Goal: Transaction & Acquisition: Purchase product/service

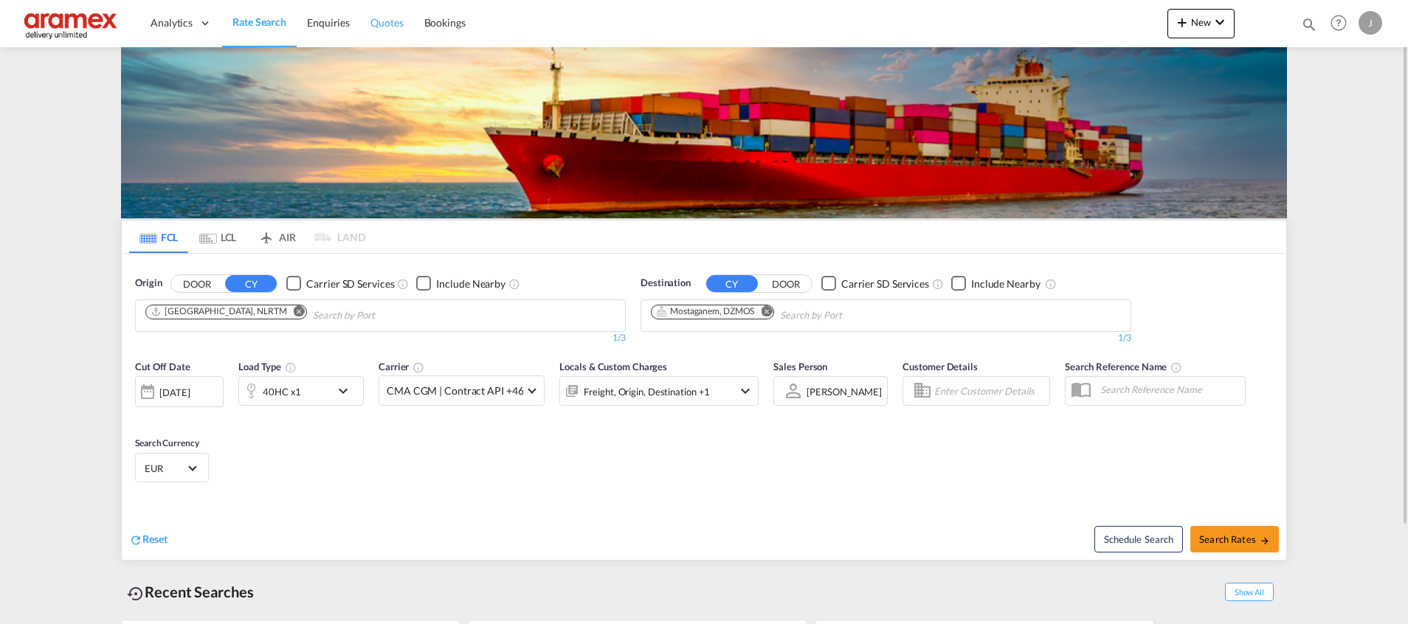
click at [378, 29] on span "Quotes" at bounding box center [386, 22] width 32 height 13
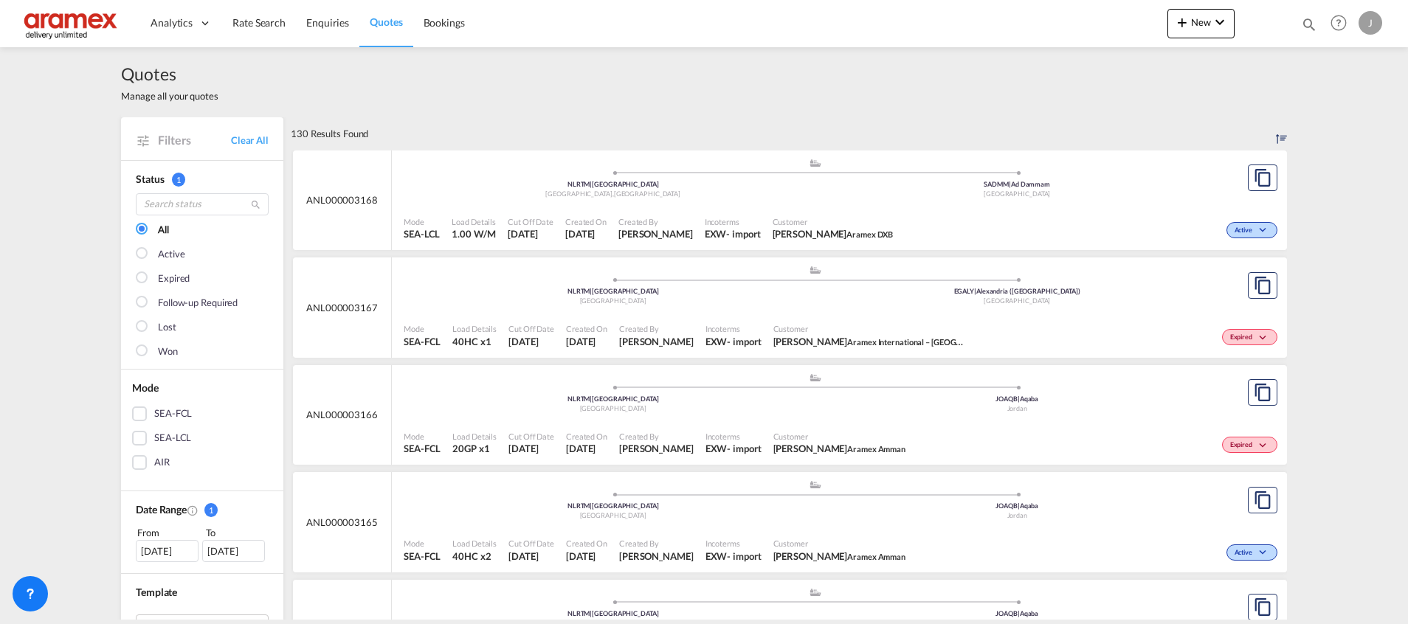
click at [132, 438] on div "SEA-LCL" at bounding box center [139, 438] width 15 height 15
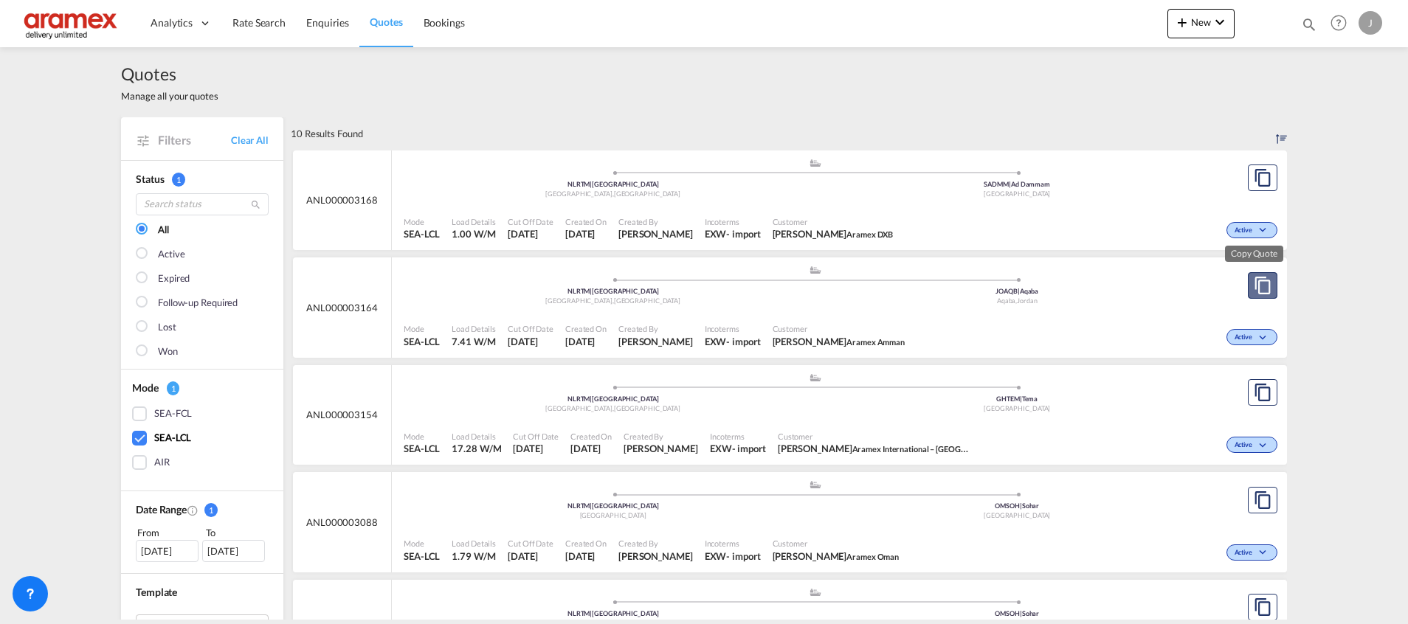
click at [1254, 283] on md-icon "assets/icons/custom/copyQuote.svg" at bounding box center [1263, 286] width 18 height 18
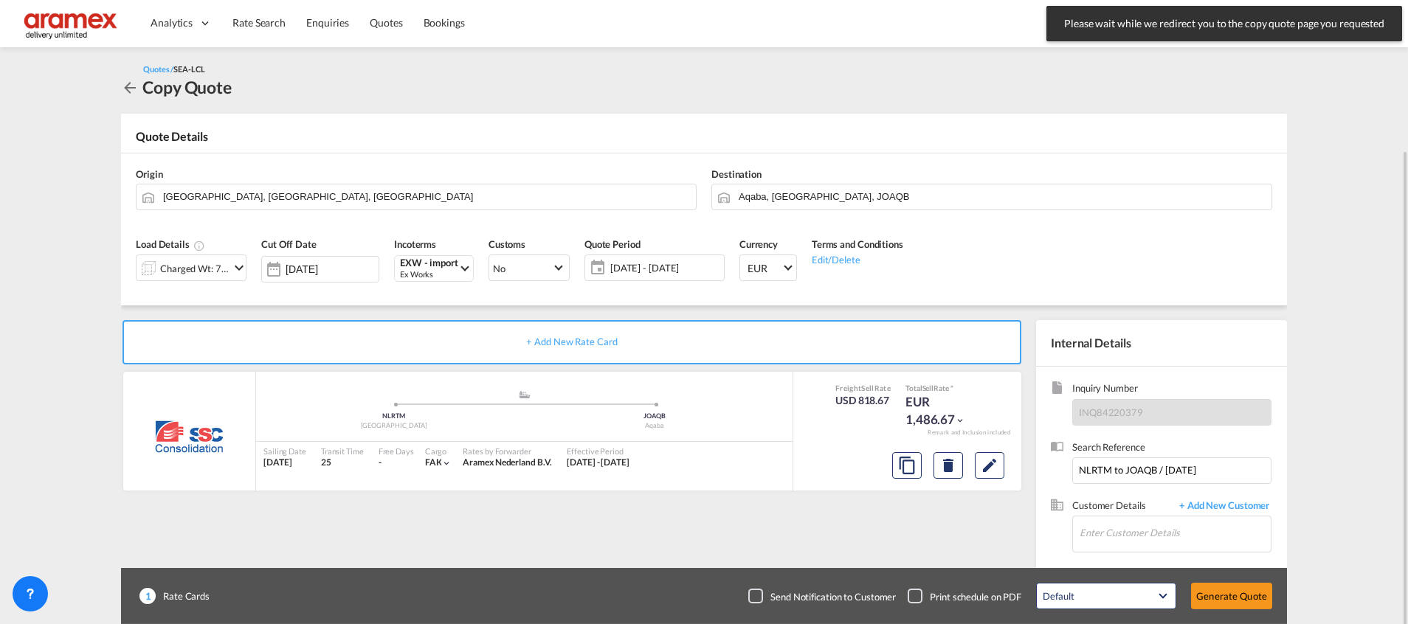
scroll to position [79, 0]
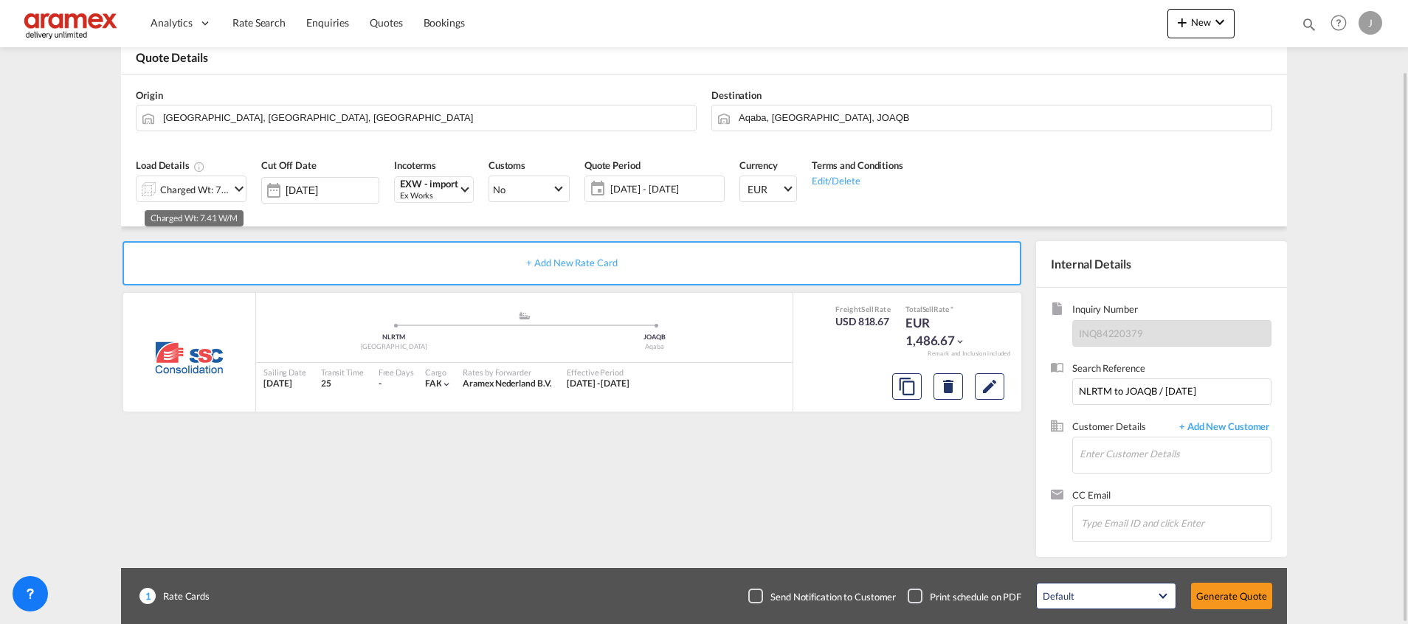
click at [220, 182] on div "Charged Wt: 7.41 W/M" at bounding box center [194, 189] width 69 height 21
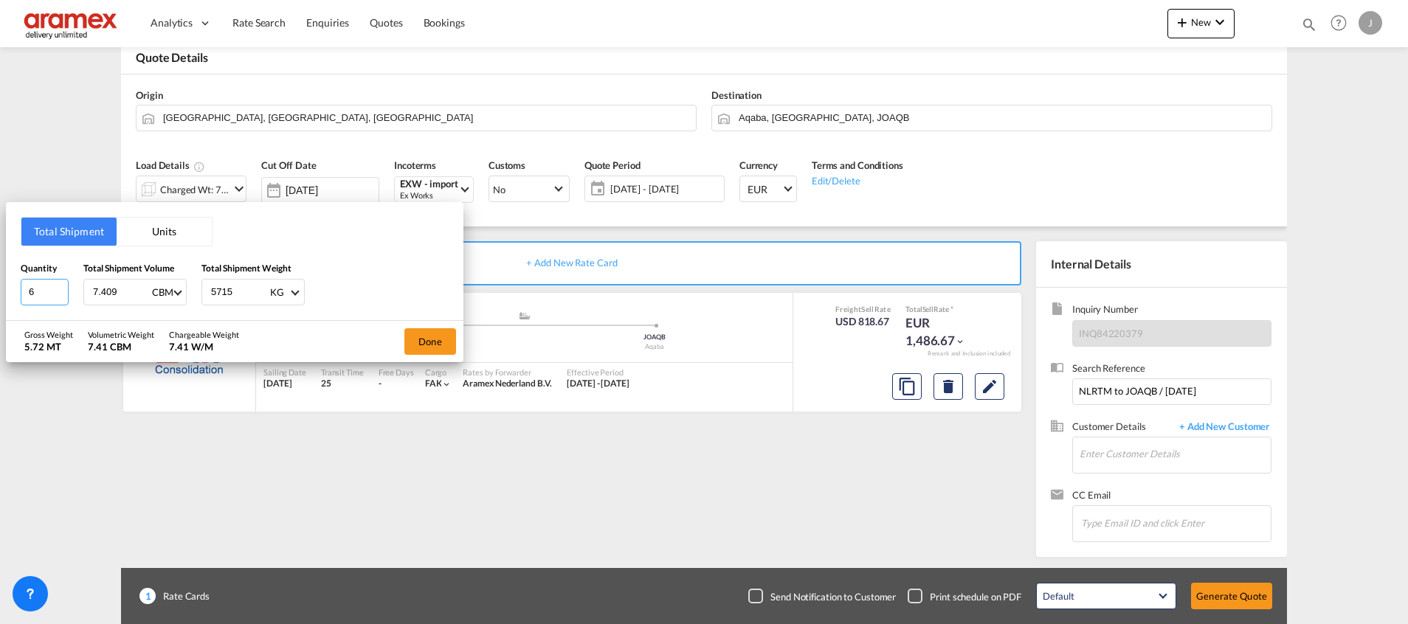
drag, startPoint x: 46, startPoint y: 287, endPoint x: -4, endPoint y: 289, distance: 50.9
click at [0, 289] on html "Analytics Dashboard Rate Search Enquiries Quotes Bookings Analytics" at bounding box center [704, 312] width 1408 height 624
type input "1"
drag, startPoint x: 246, startPoint y: 295, endPoint x: 182, endPoint y: 294, distance: 64.2
click at [182, 294] on div "Quantity 1 Total Shipment Volume 7.409 CBM CBM CFT Total Shipment Weight 5715 K…" at bounding box center [235, 283] width 428 height 44
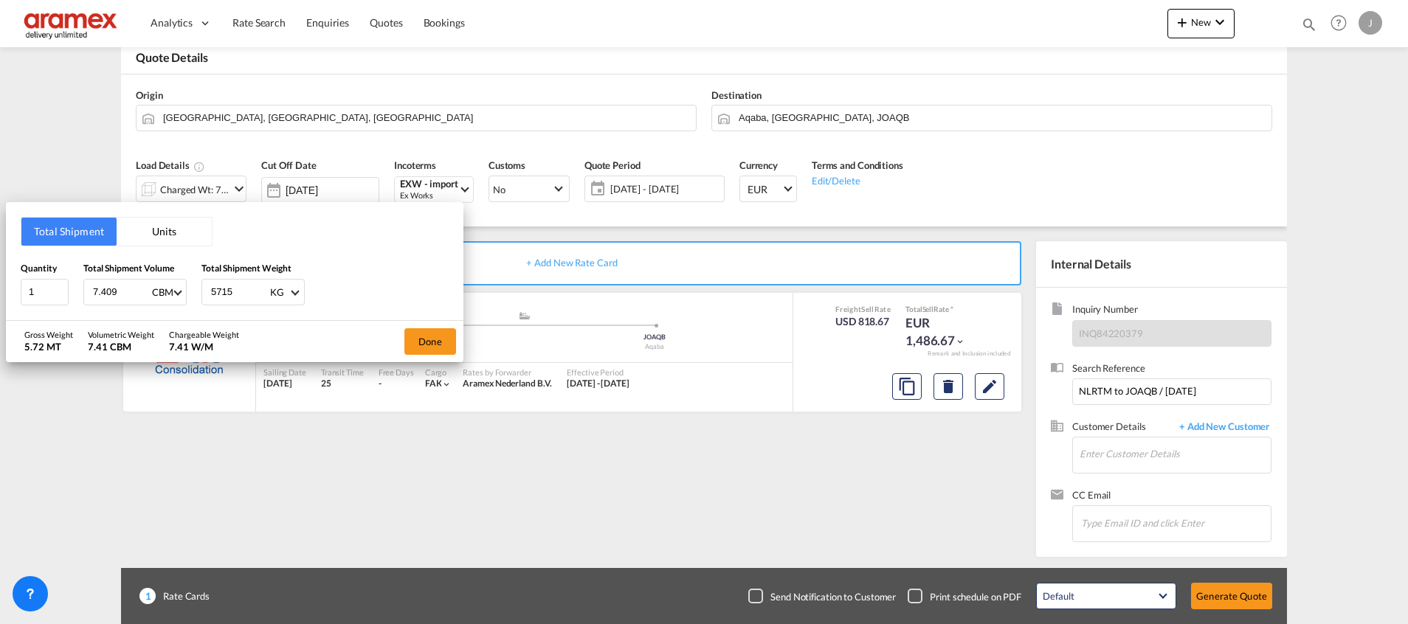
paste input "number"
drag, startPoint x: 105, startPoint y: 294, endPoint x: 67, endPoint y: 292, distance: 37.7
click at [67, 292] on div "Quantity 1 Total Shipment Volume 7.409 CBM CBM CFT Total Shipment Weight KG KG …" at bounding box center [235, 283] width 428 height 44
type input "1"
click at [239, 286] on input "number" at bounding box center [239, 292] width 59 height 25
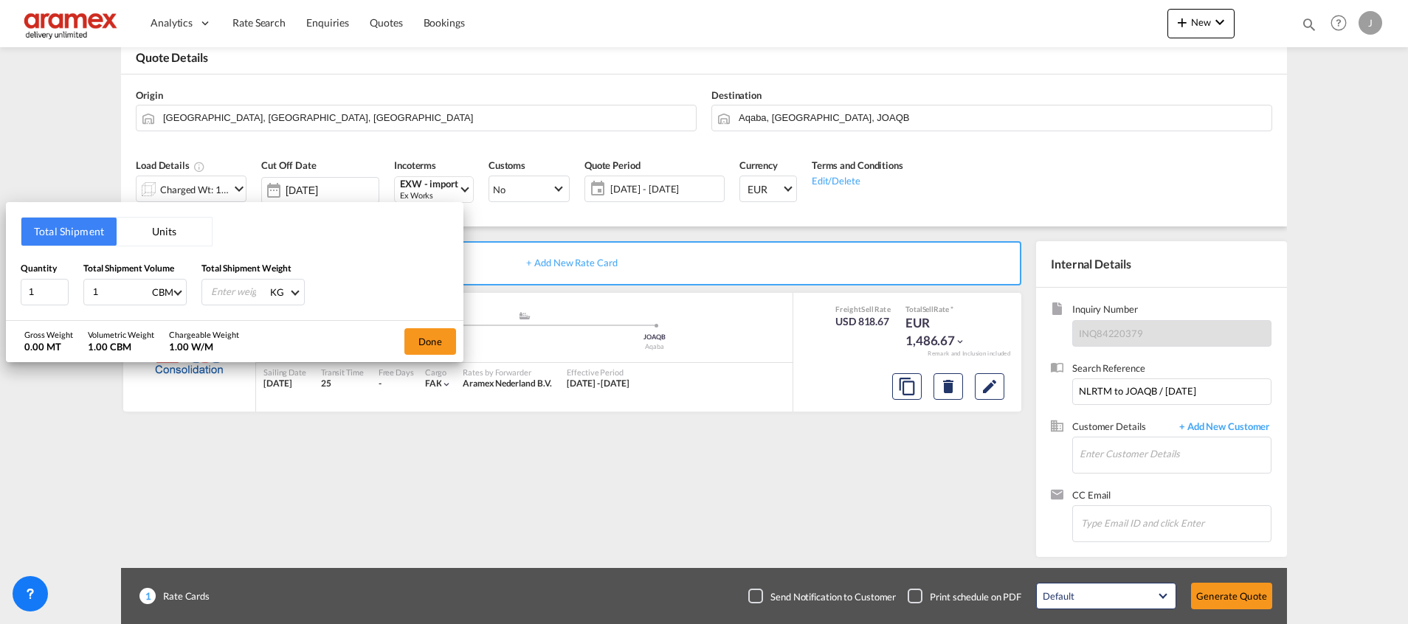
paste input "370"
type input "370"
click at [436, 342] on button "Done" at bounding box center [430, 341] width 52 height 27
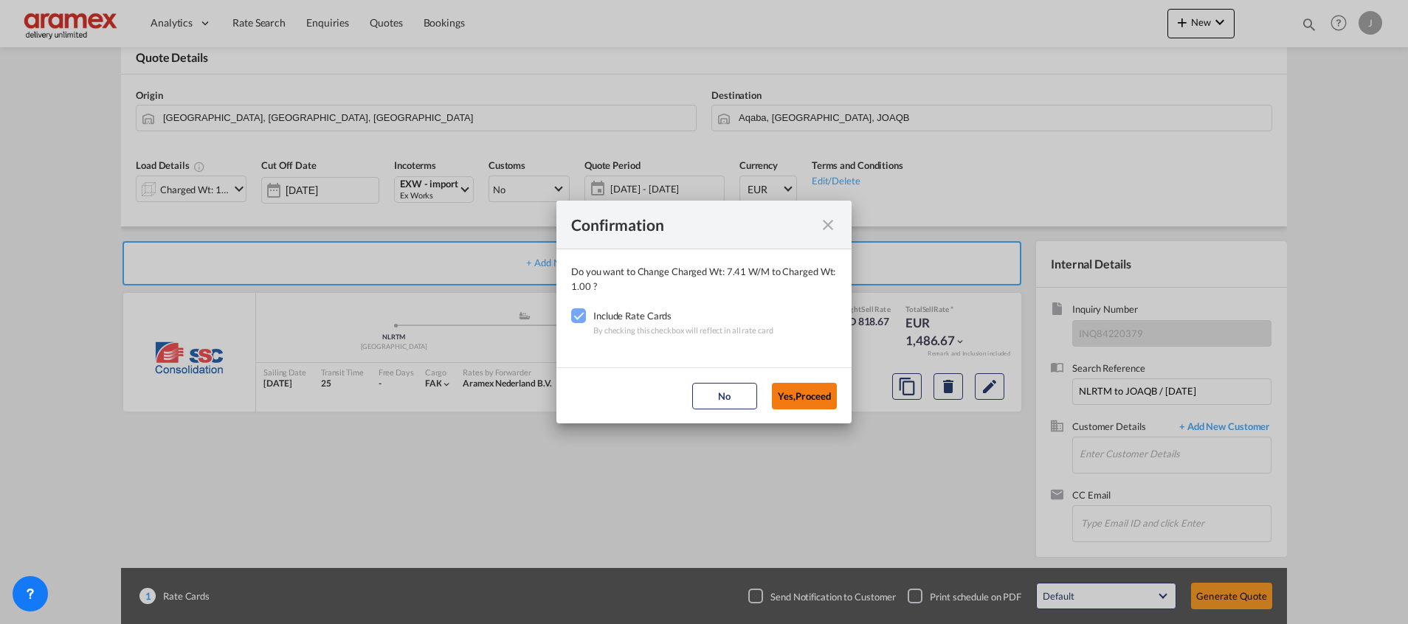
click at [796, 399] on button "Yes,Proceed" at bounding box center [804, 396] width 65 height 27
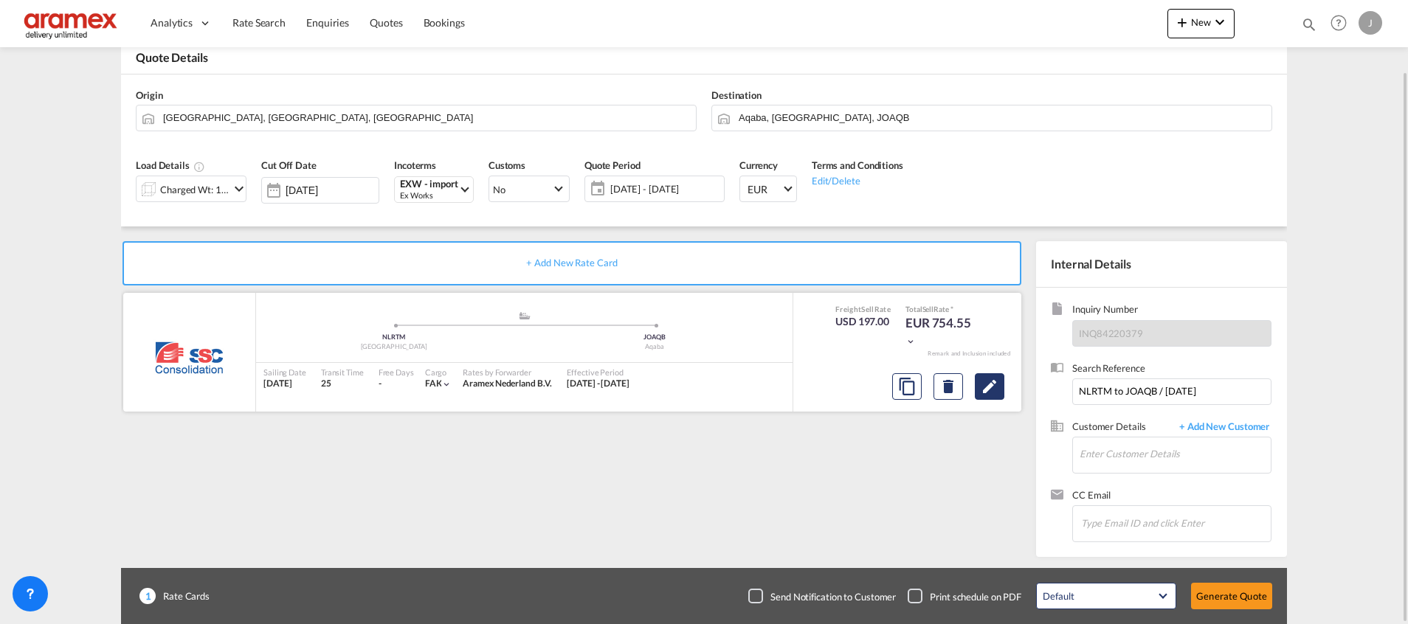
click at [994, 389] on md-icon "Edit" at bounding box center [990, 387] width 18 height 18
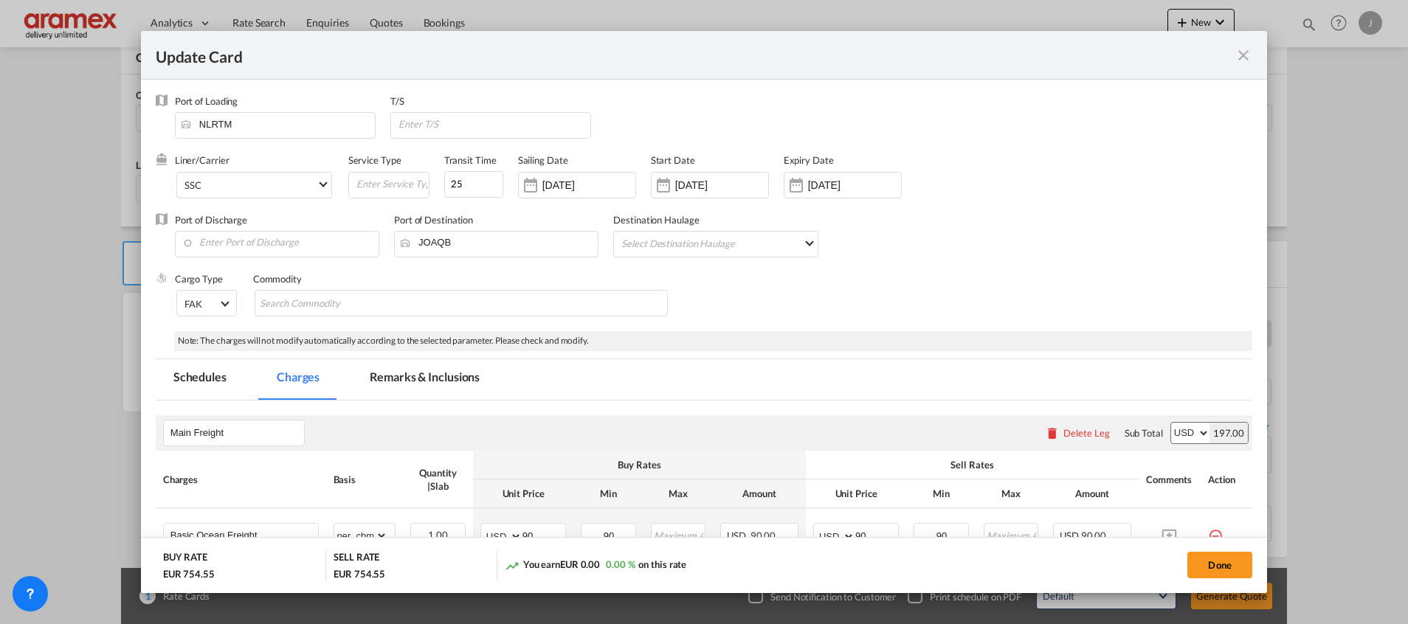
select select "per_cbm"
select select "per_shipment"
select select "per_cbm"
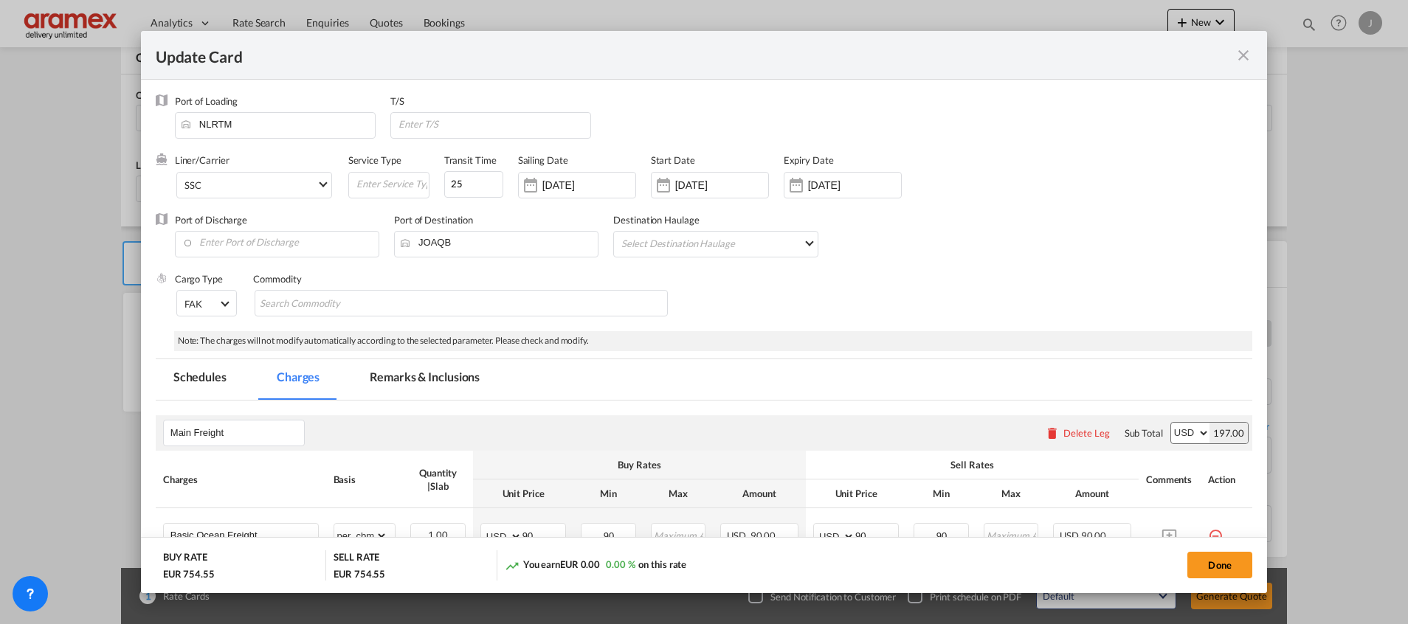
select select "per_shipment"
select select "per_cbm"
select select "per_shipment"
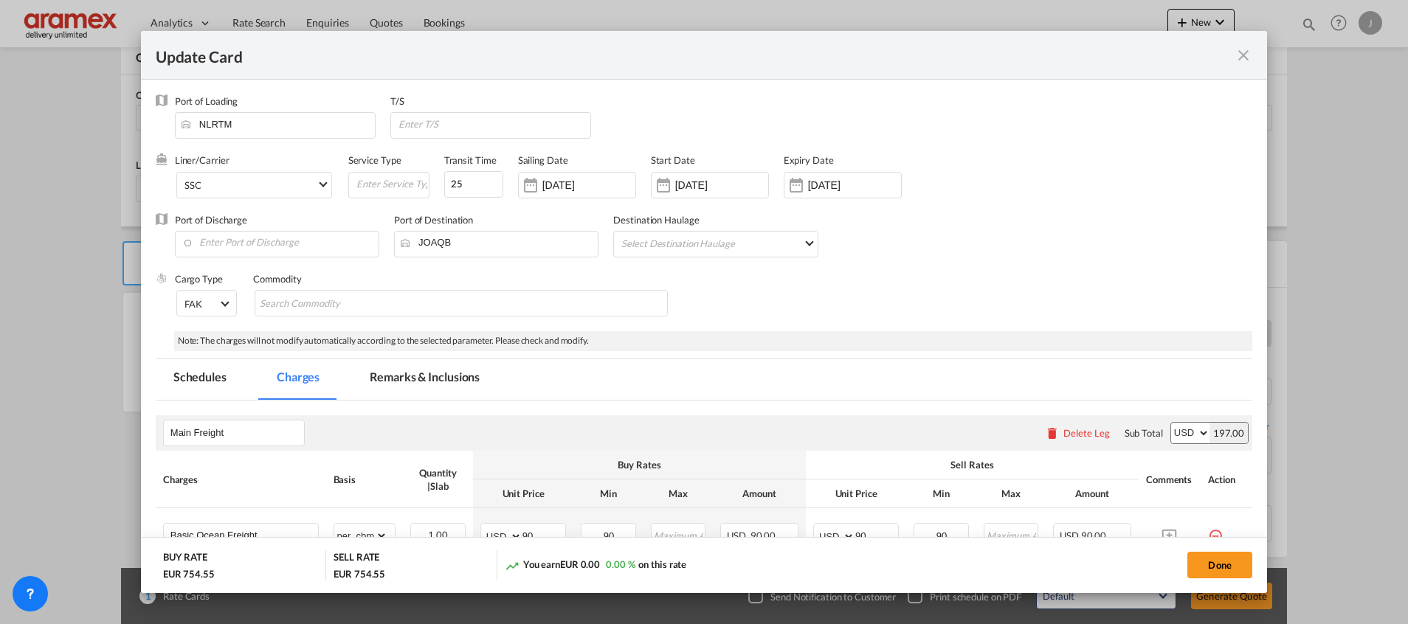
select select "per_w/m"
select select "per_shipment"
select select "% on pickup"
select select "per_shipment"
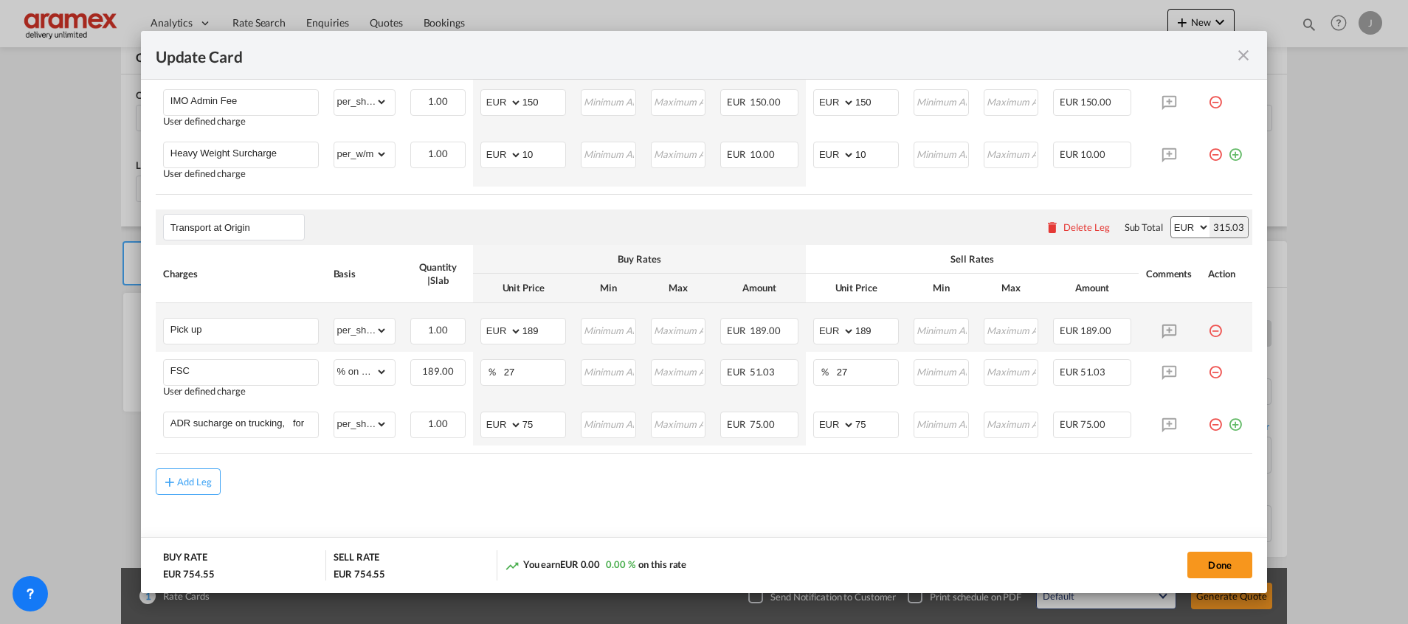
scroll to position [996, 0]
click at [542, 328] on input "189" at bounding box center [544, 330] width 43 height 22
type input "54"
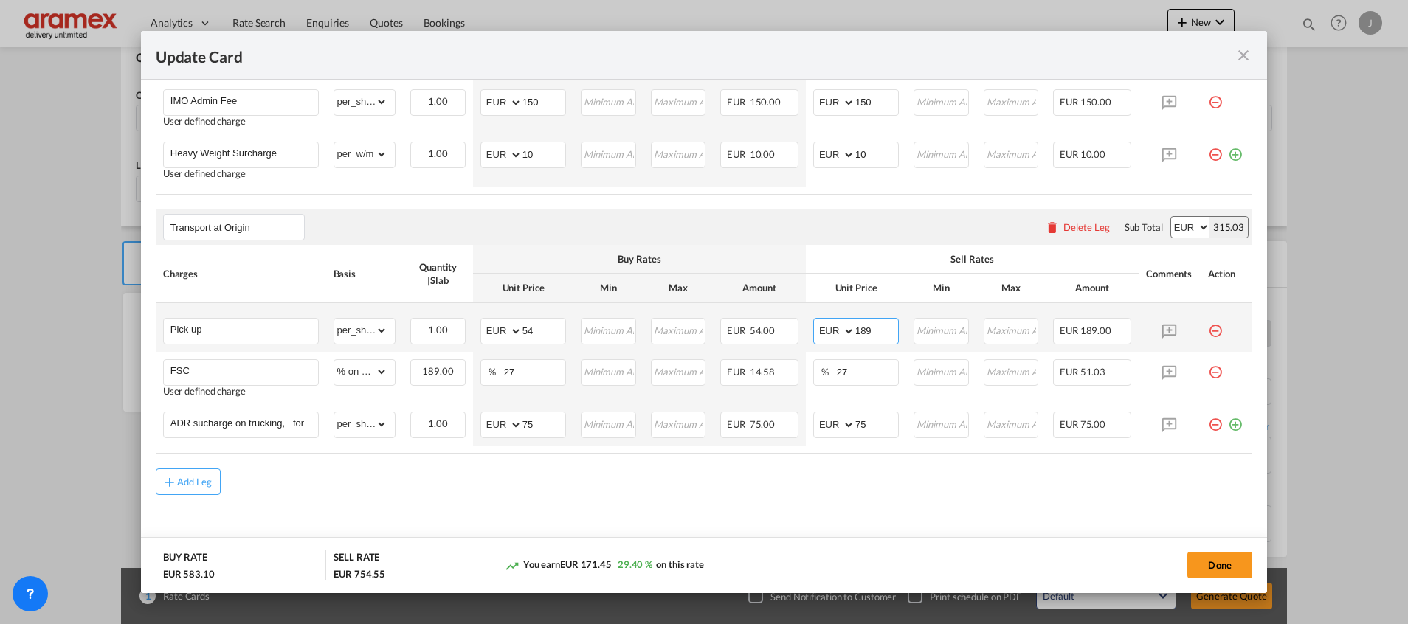
click at [864, 337] on input "189" at bounding box center [876, 330] width 43 height 22
type input "54"
click at [731, 489] on div "Add Leg" at bounding box center [704, 482] width 1097 height 27
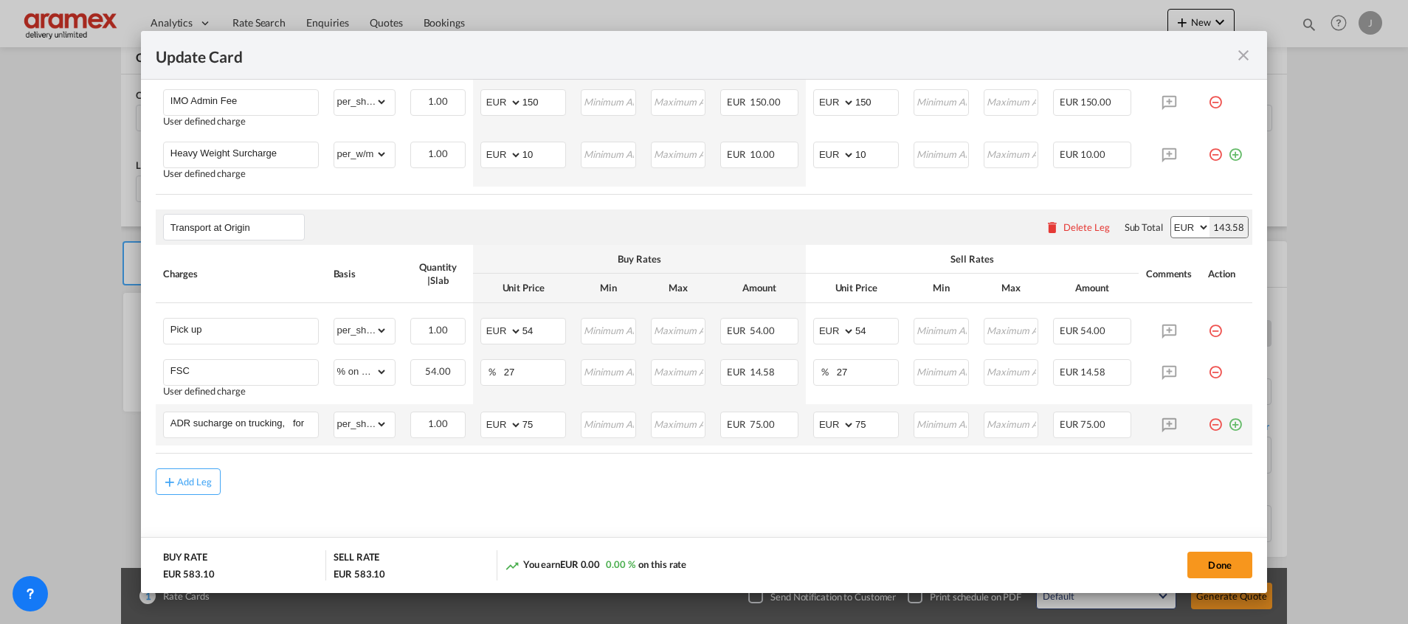
click at [1208, 422] on md-icon "icon-minus-circle-outline red-400-fg pt-7" at bounding box center [1215, 419] width 15 height 15
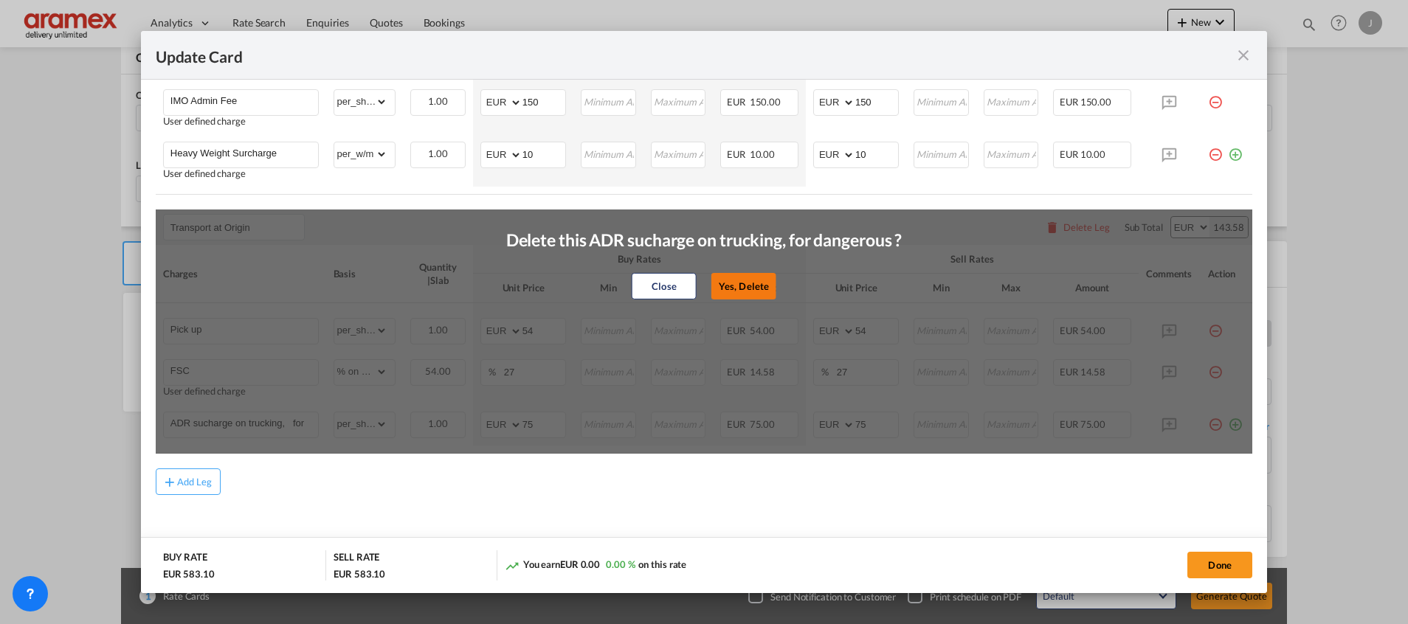
click at [734, 285] on button "Yes, Delete" at bounding box center [743, 286] width 65 height 27
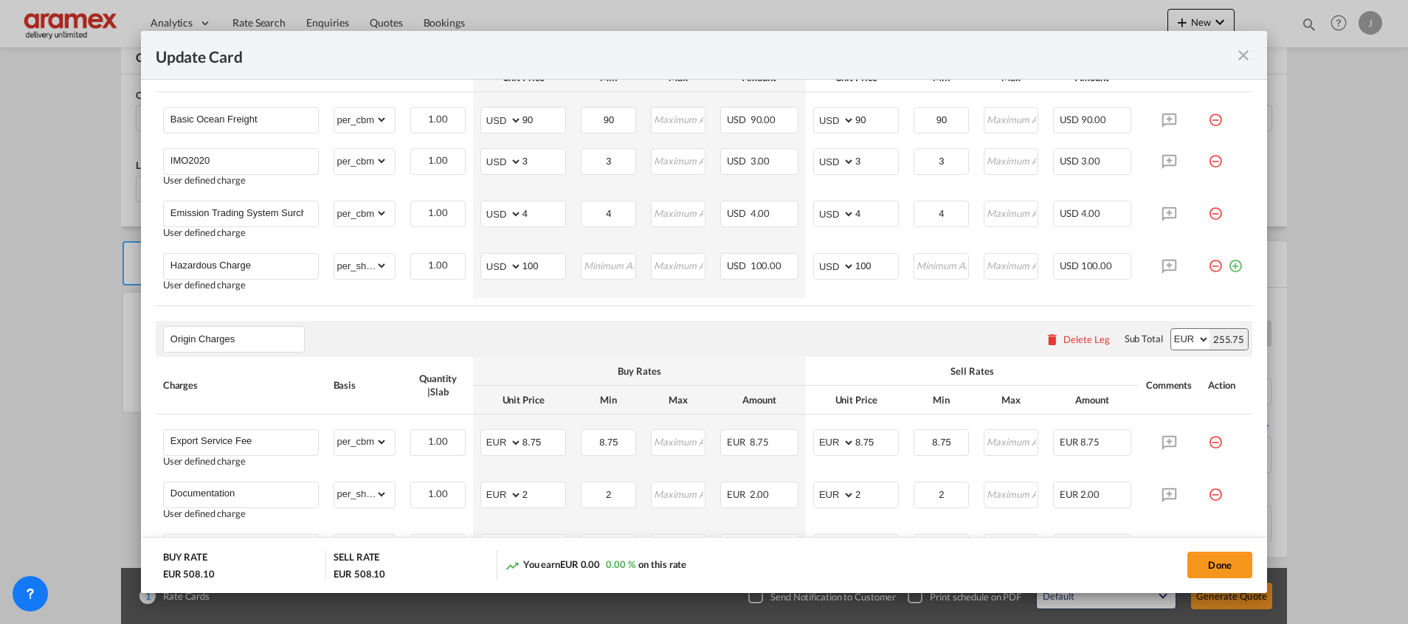
scroll to position [306, 0]
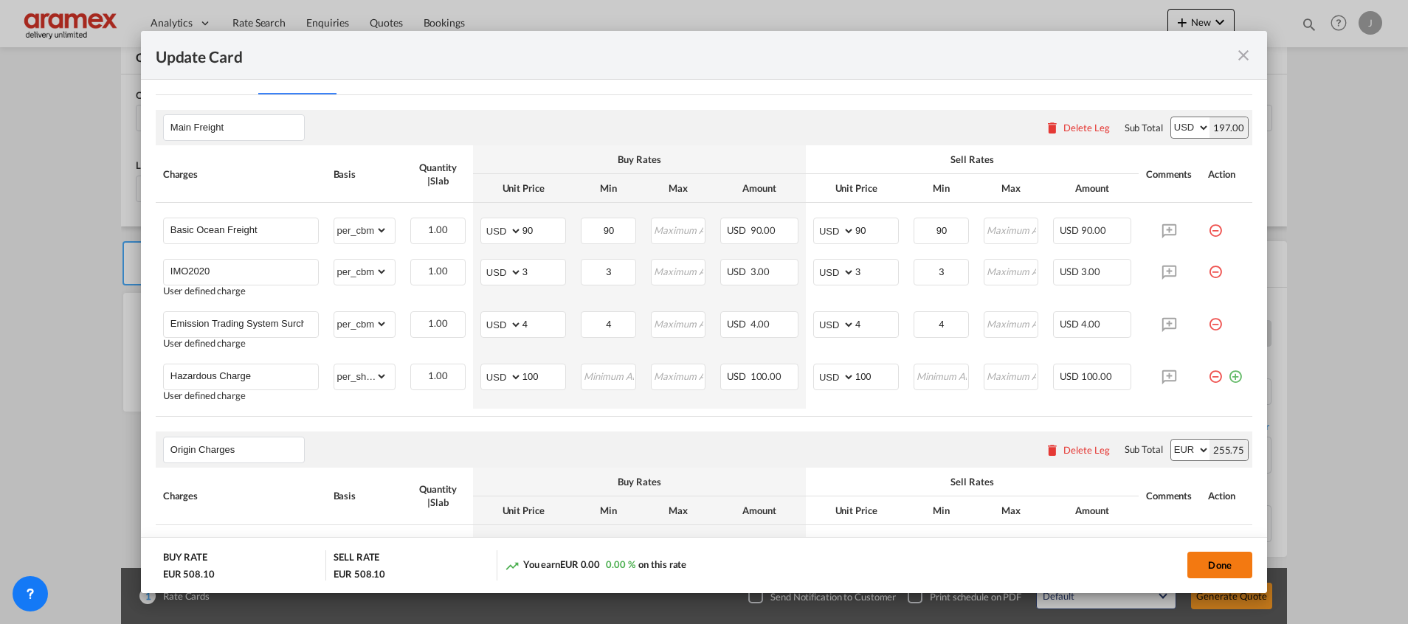
click at [1218, 568] on button "Done" at bounding box center [1219, 565] width 65 height 27
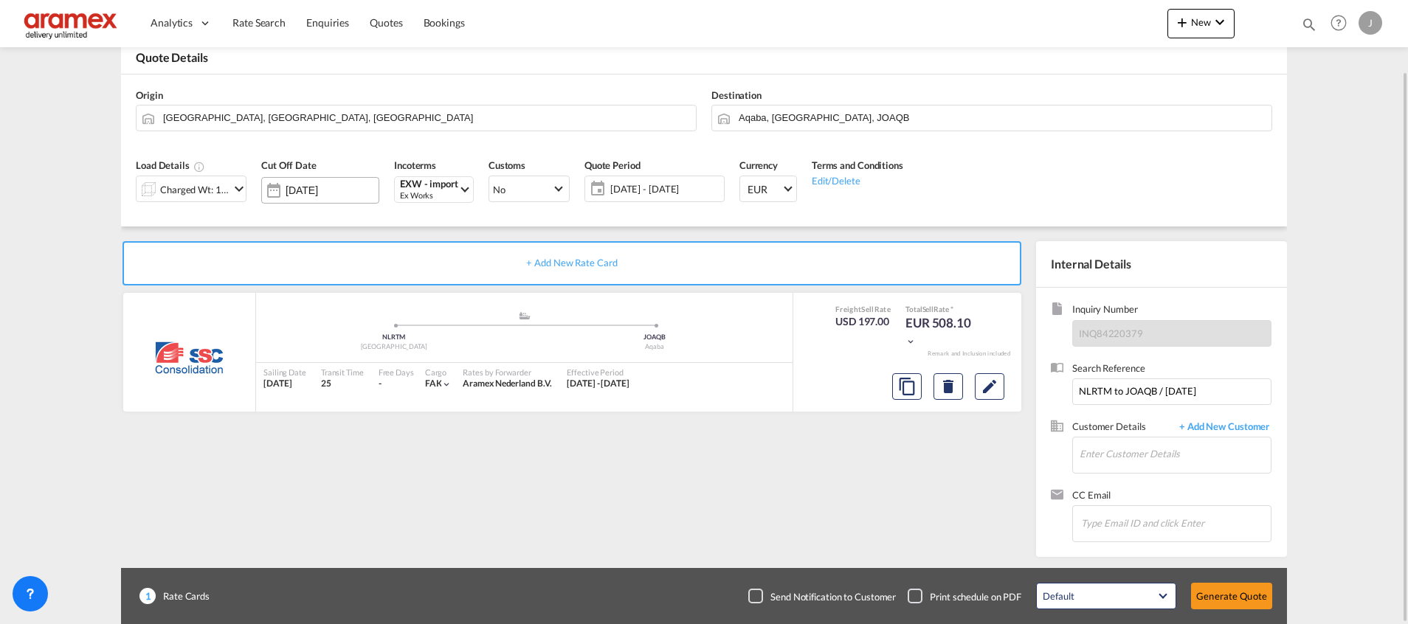
click at [309, 188] on input "[DATE]" at bounding box center [332, 191] width 93 height 12
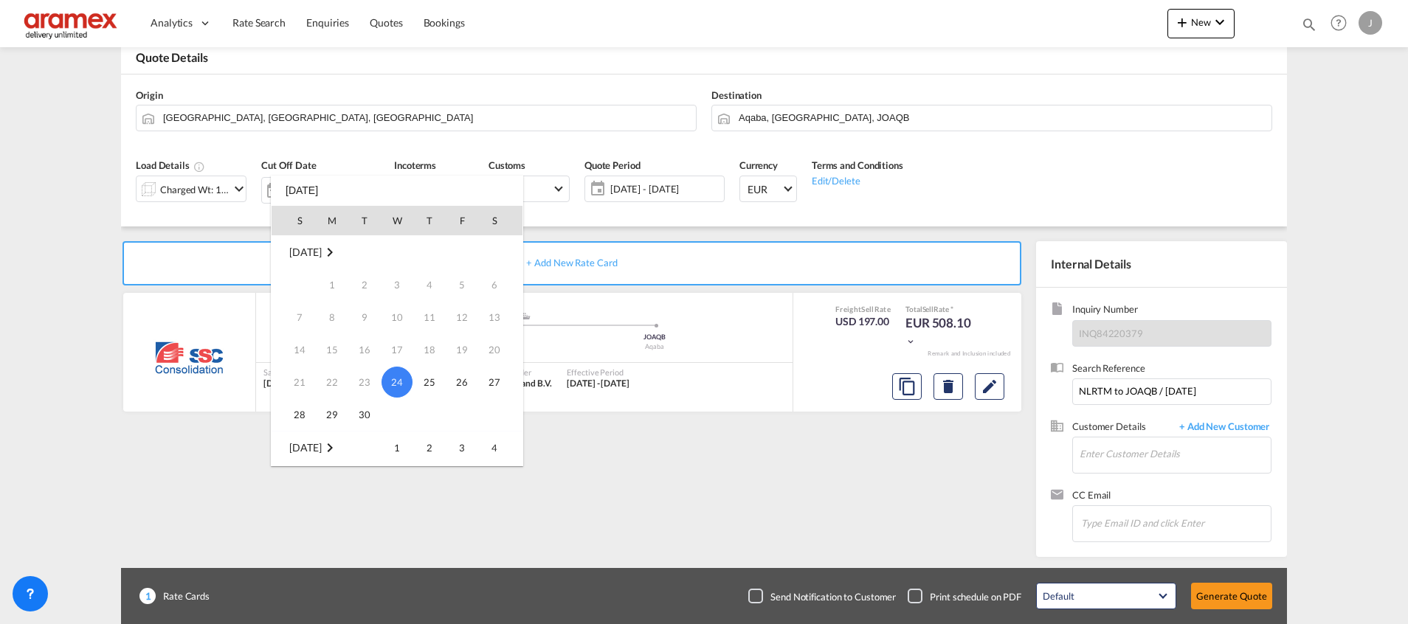
click at [402, 381] on span "24" at bounding box center [397, 382] width 31 height 31
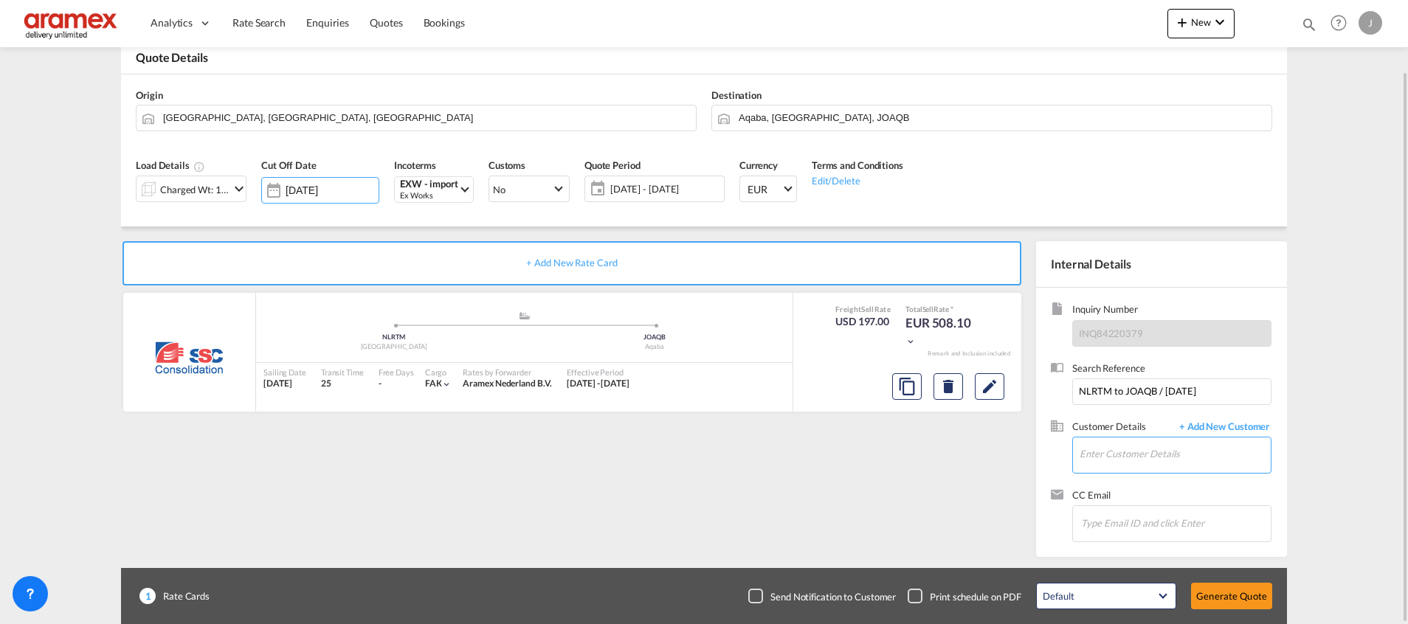
click at [1122, 450] on input "Enter Customer Details" at bounding box center [1175, 454] width 191 height 33
click at [1147, 380] on div "[PERSON_NAME] yanal d@[DOMAIN_NAME] | Aramex Amman" at bounding box center [1175, 378] width 192 height 40
type input "Aramex Amman, [PERSON_NAME], [EMAIL_ADDRESS][DOMAIN_NAME]"
click at [1227, 589] on button "Generate Quote" at bounding box center [1231, 596] width 81 height 27
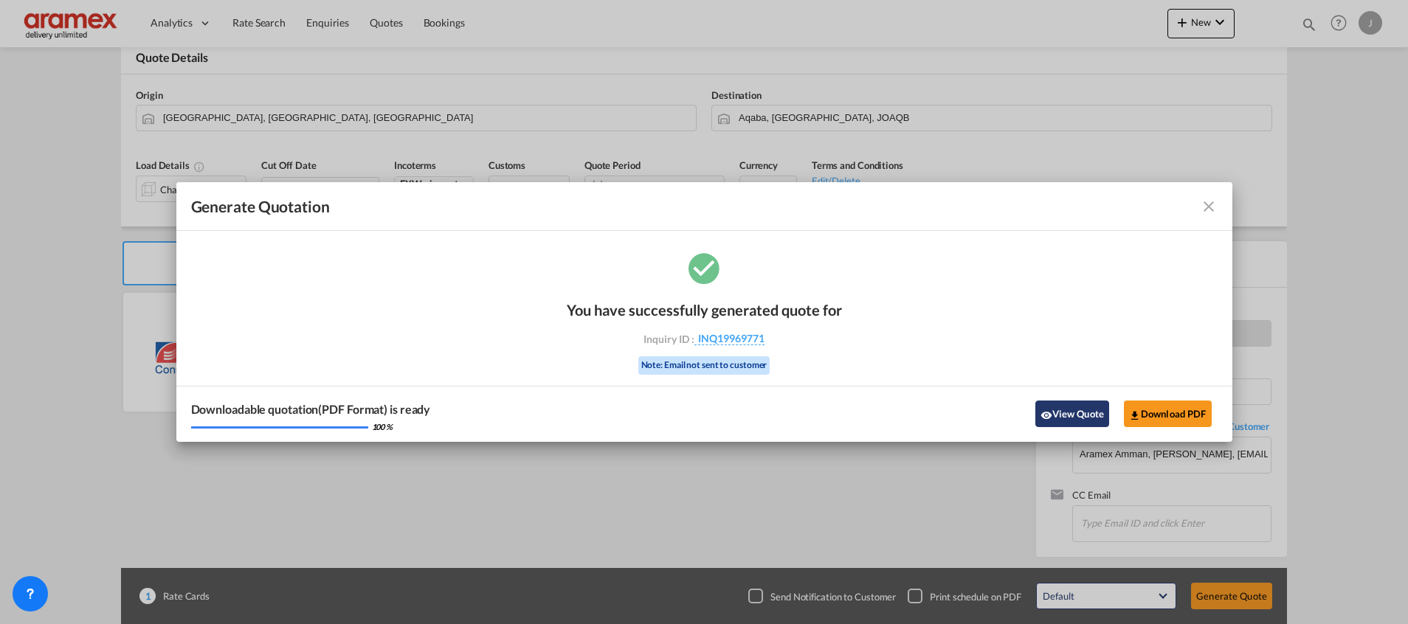
click at [1077, 409] on button "View Quote" at bounding box center [1072, 414] width 74 height 27
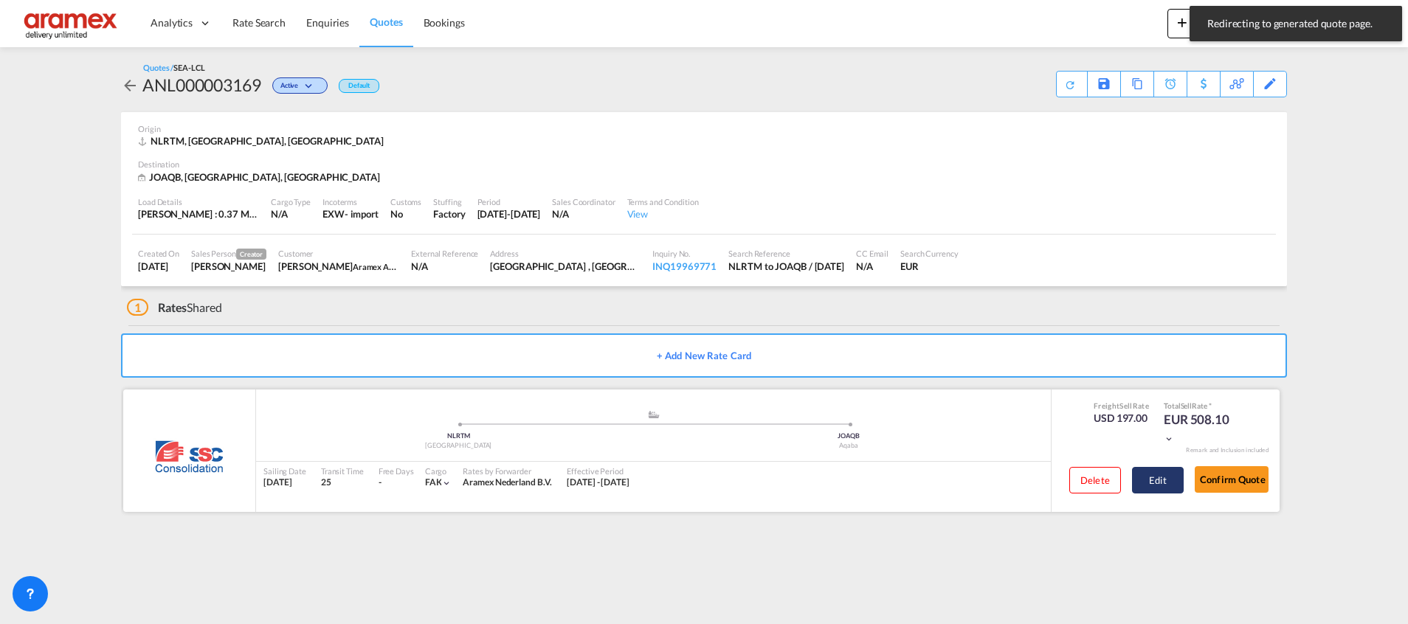
click at [1155, 468] on button "Edit" at bounding box center [1158, 480] width 52 height 27
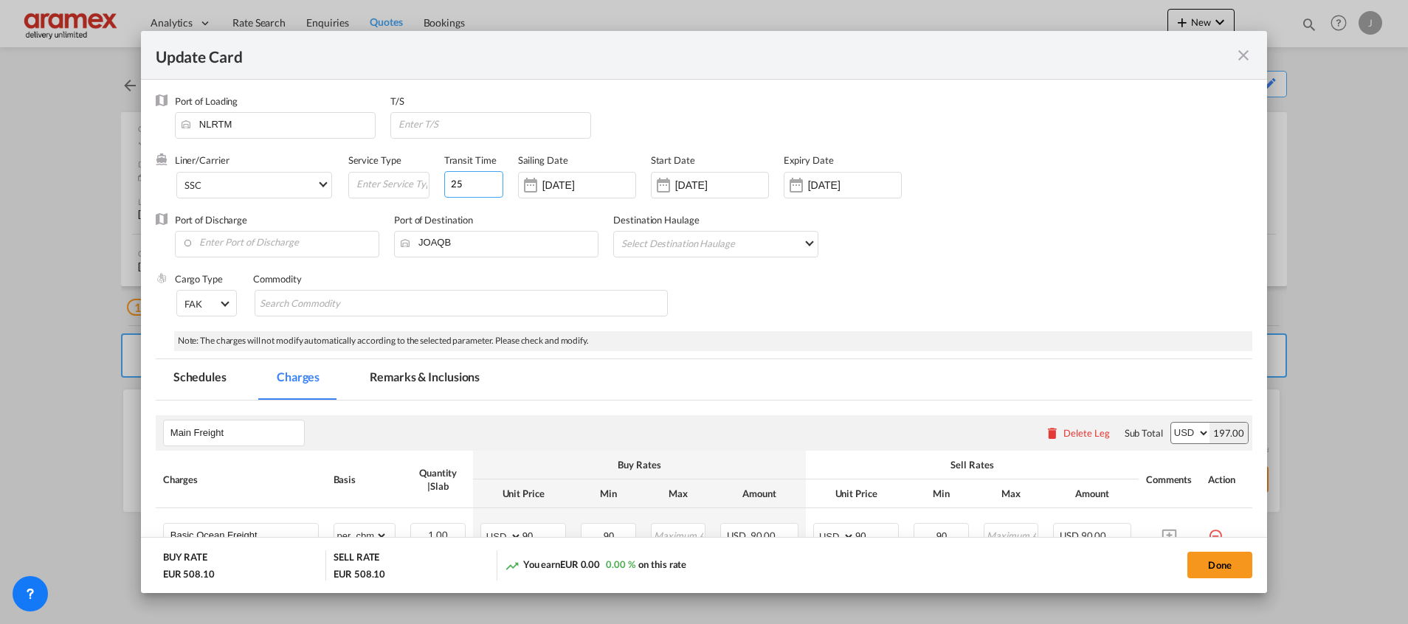
drag, startPoint x: 459, startPoint y: 185, endPoint x: 427, endPoint y: 188, distance: 32.7
click at [427, 188] on div "Liner/Carrier SSC Atlantic Container Line (ACL) [PERSON_NAME] Transport ([GEOGR…" at bounding box center [608, 183] width 867 height 59
type input "22"
click at [675, 182] on input "[DATE]" at bounding box center [721, 185] width 93 height 12
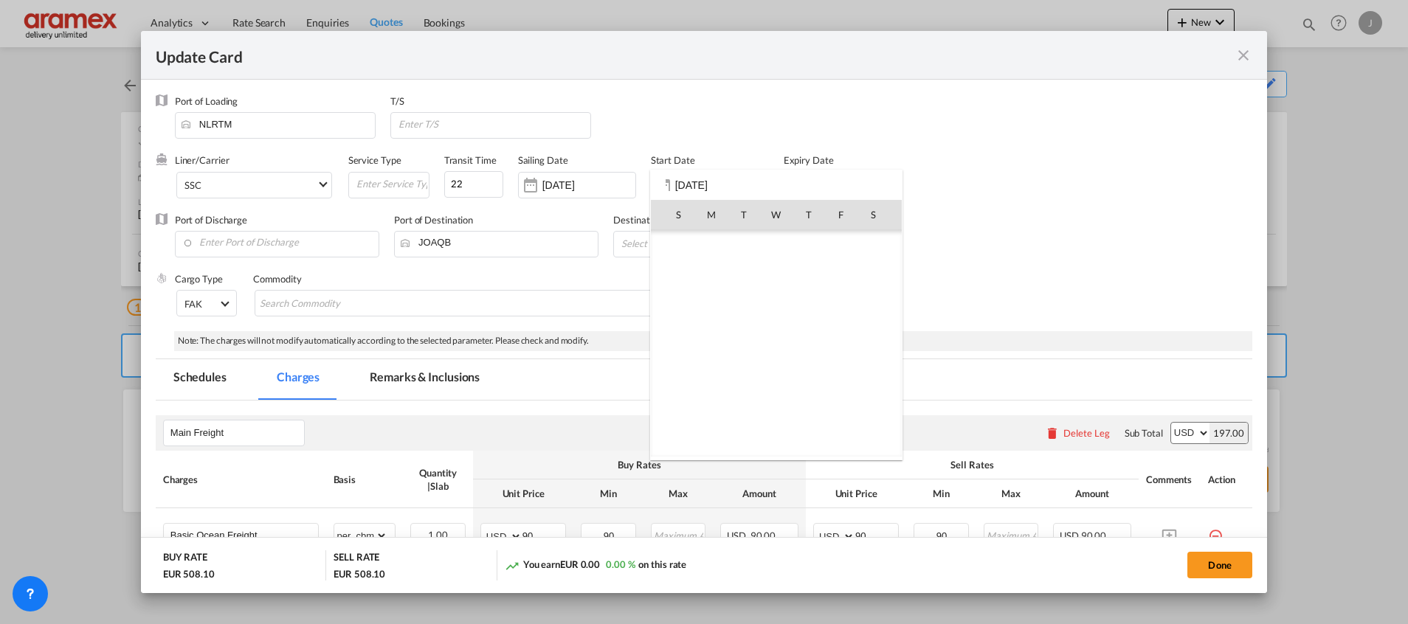
scroll to position [341676, 0]
click at [551, 183] on div at bounding box center [704, 312] width 1408 height 624
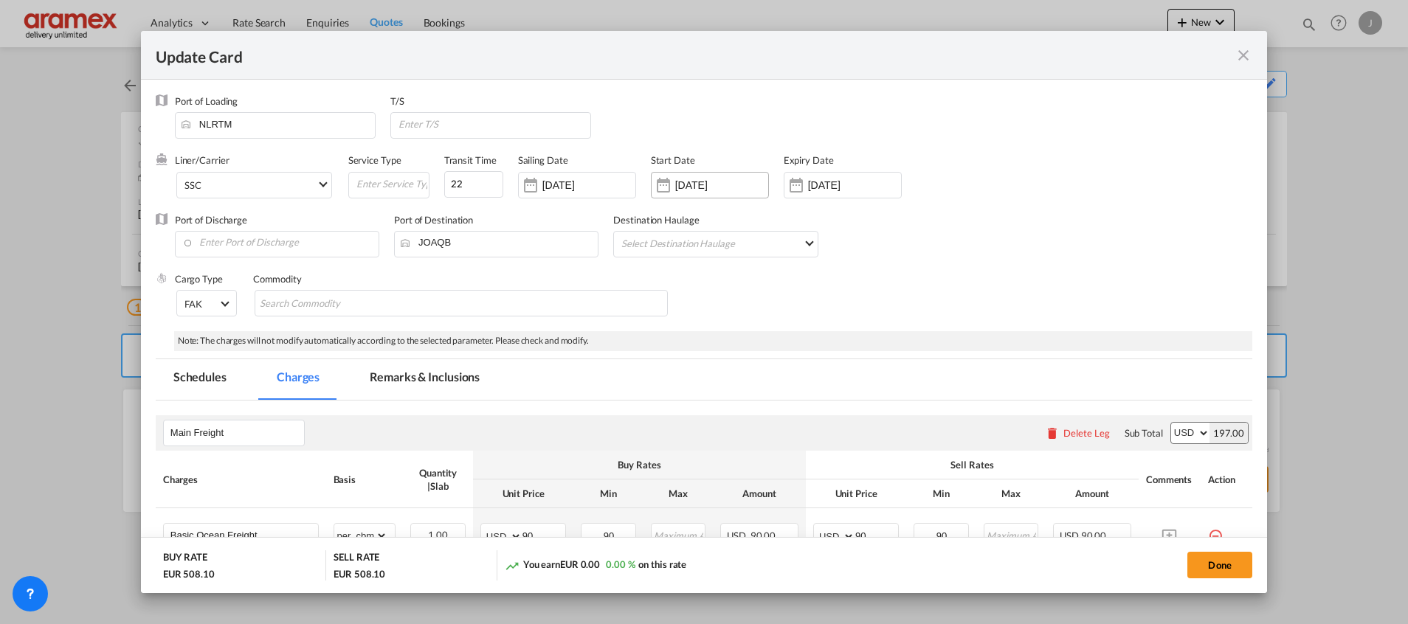
click at [694, 179] on input "[DATE]" at bounding box center [721, 185] width 93 height 12
click at [712, 187] on input "[DATE]" at bounding box center [721, 185] width 93 height 12
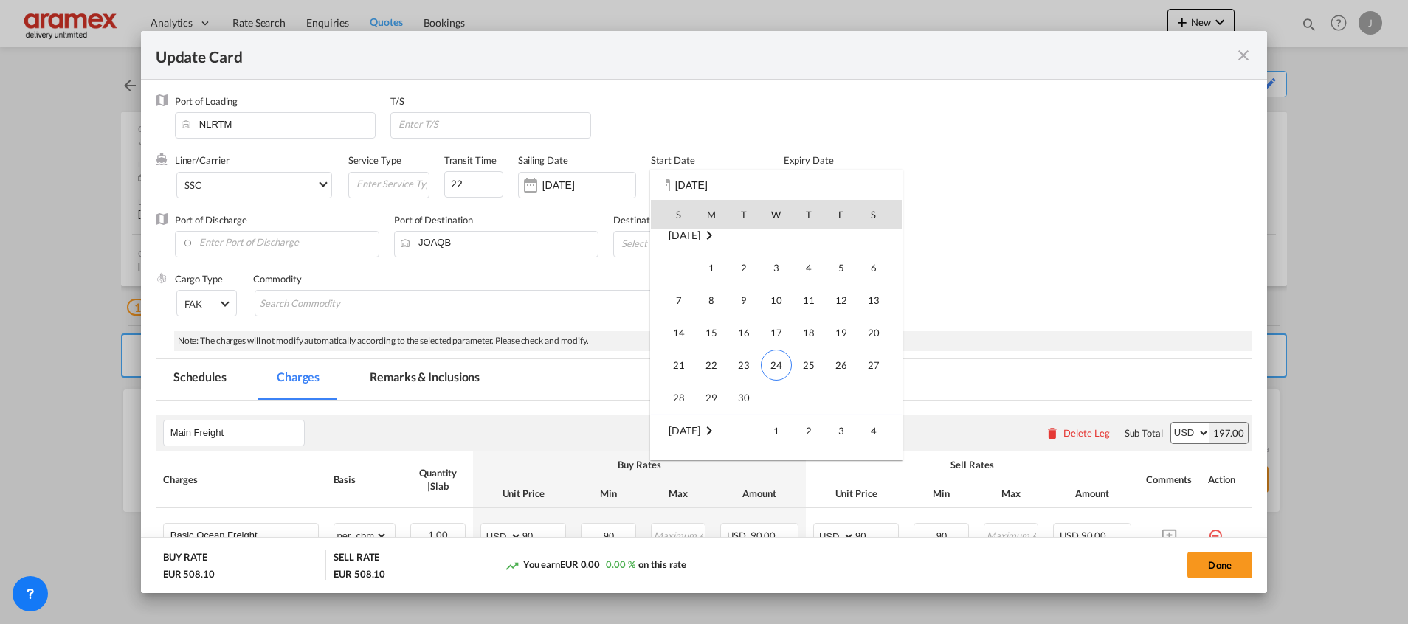
scroll to position [341897, 0]
click at [778, 352] on span "24" at bounding box center [776, 350] width 31 height 31
type input "[DATE]"
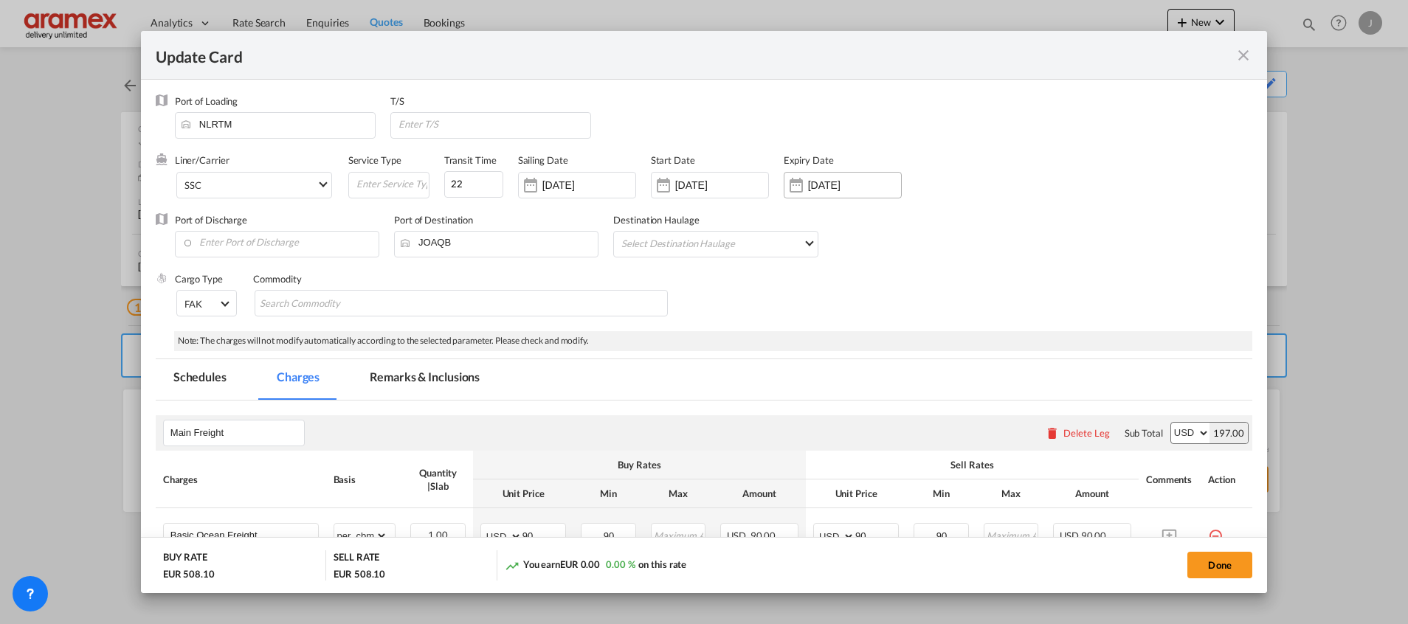
click at [808, 183] on input "[DATE]" at bounding box center [854, 185] width 93 height 12
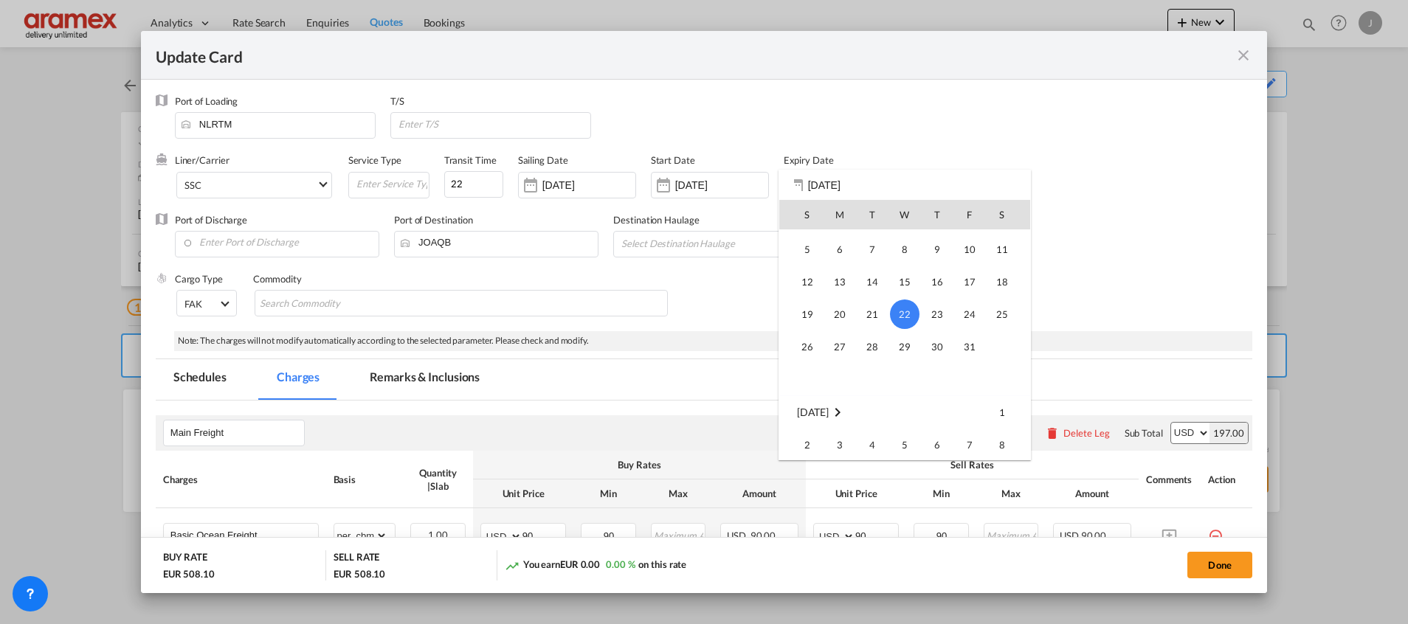
scroll to position [196, 0]
drag, startPoint x: 723, startPoint y: 278, endPoint x: 793, endPoint y: 188, distance: 113.7
click at [725, 272] on div at bounding box center [704, 312] width 1408 height 624
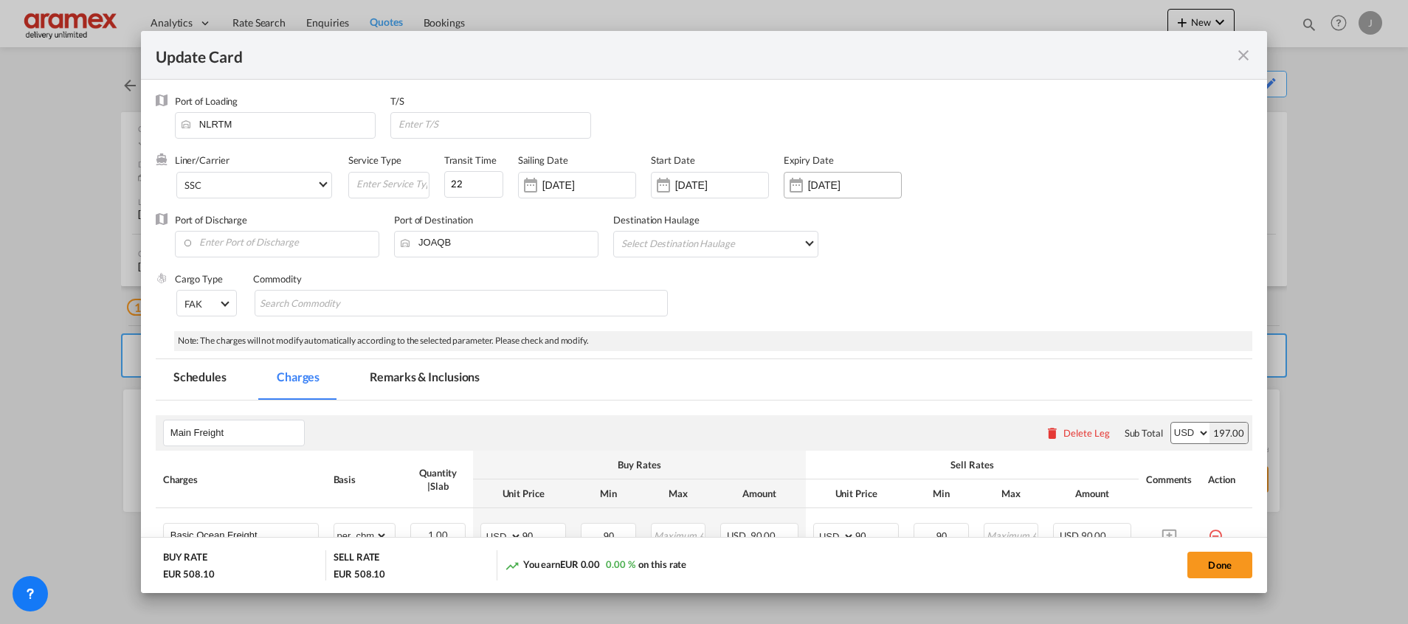
click at [825, 182] on input "[DATE]" at bounding box center [854, 185] width 93 height 12
click at [901, 291] on div "Cargo Type FAK FAK GCR GDSM General Cargo Hazardous Cargo Ambient Foodstuff Chi…" at bounding box center [714, 301] width 1078 height 59
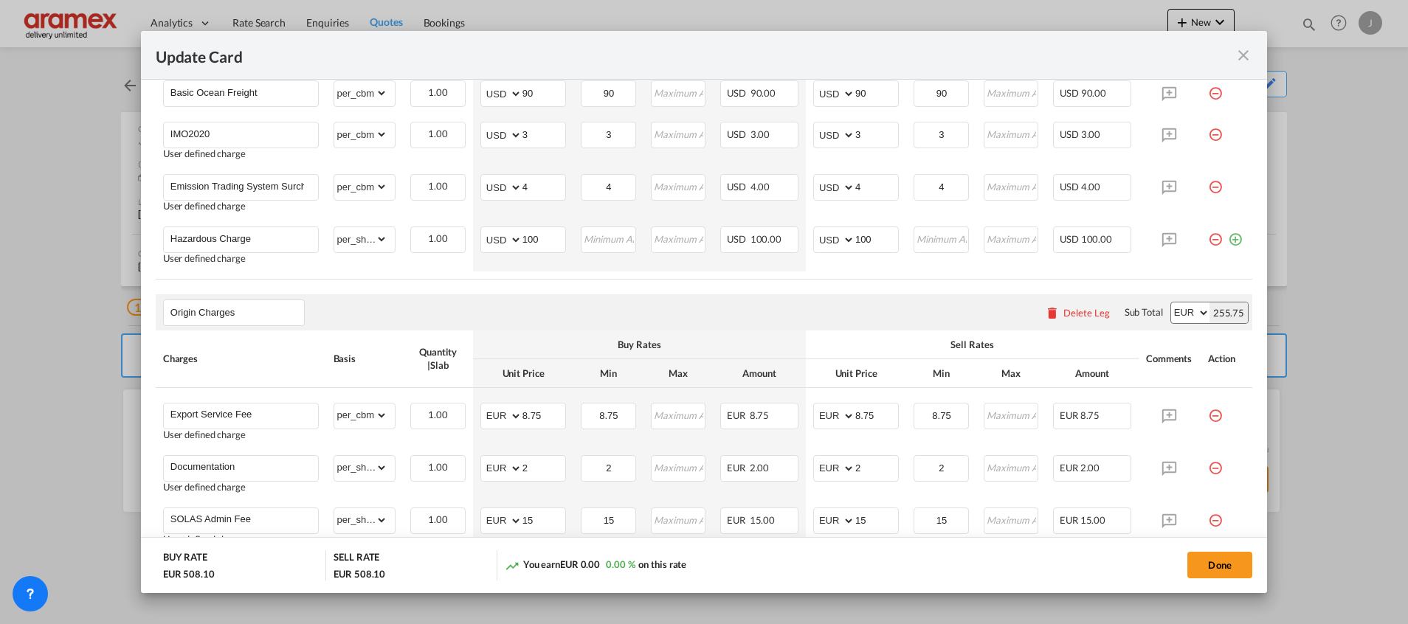
scroll to position [332, 0]
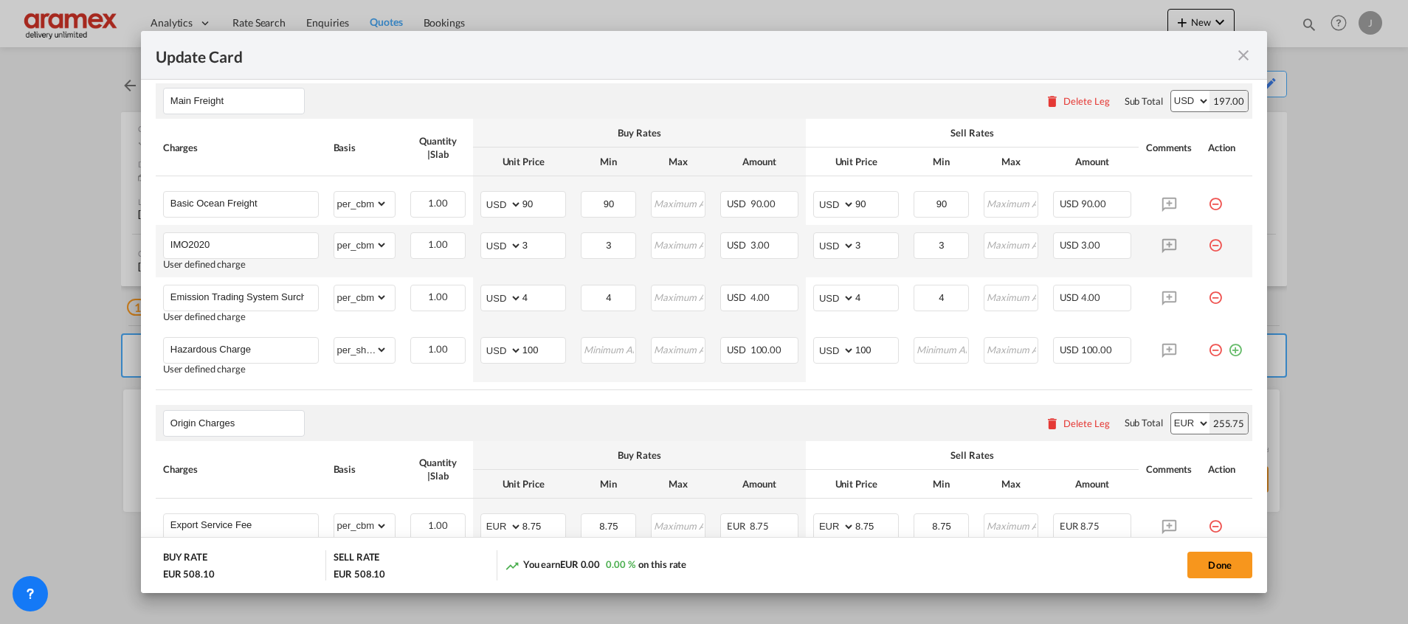
click at [1208, 247] on md-icon "icon-minus-circle-outline red-400-fg pt-7" at bounding box center [1215, 239] width 15 height 15
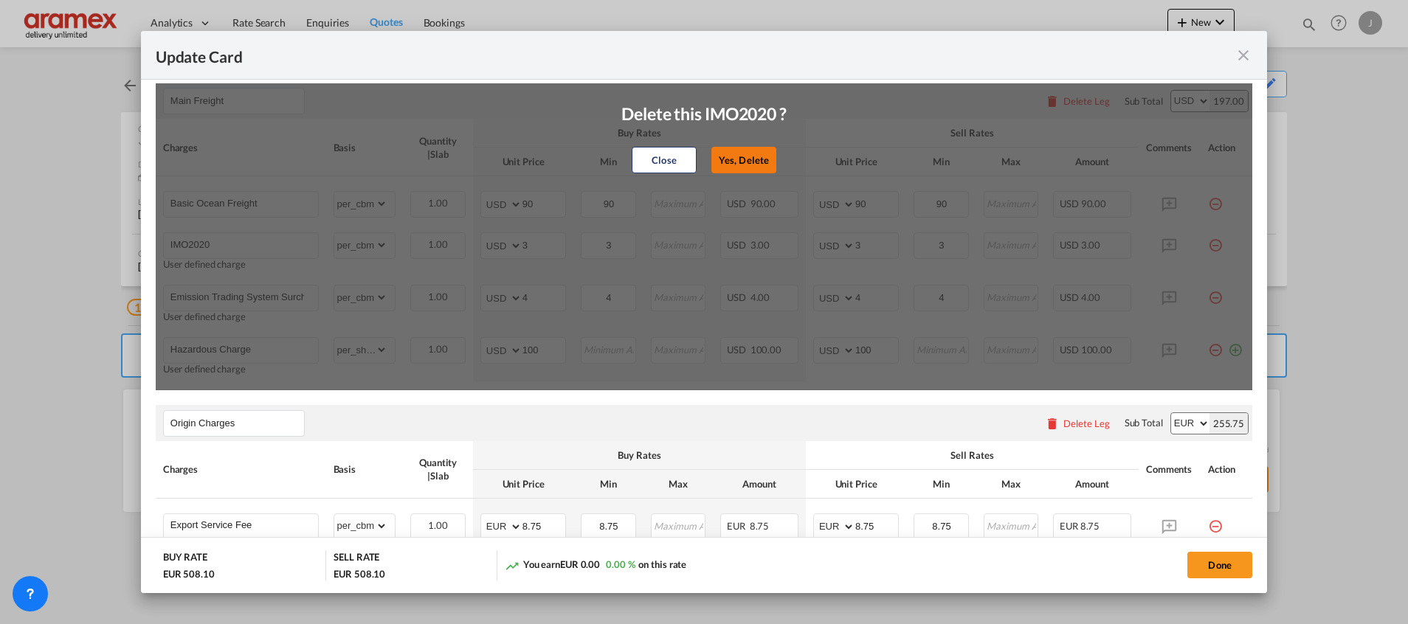
click at [737, 150] on button "Yes, Delete" at bounding box center [743, 160] width 65 height 27
type input "Emission Trading System Surcharge"
type input "4"
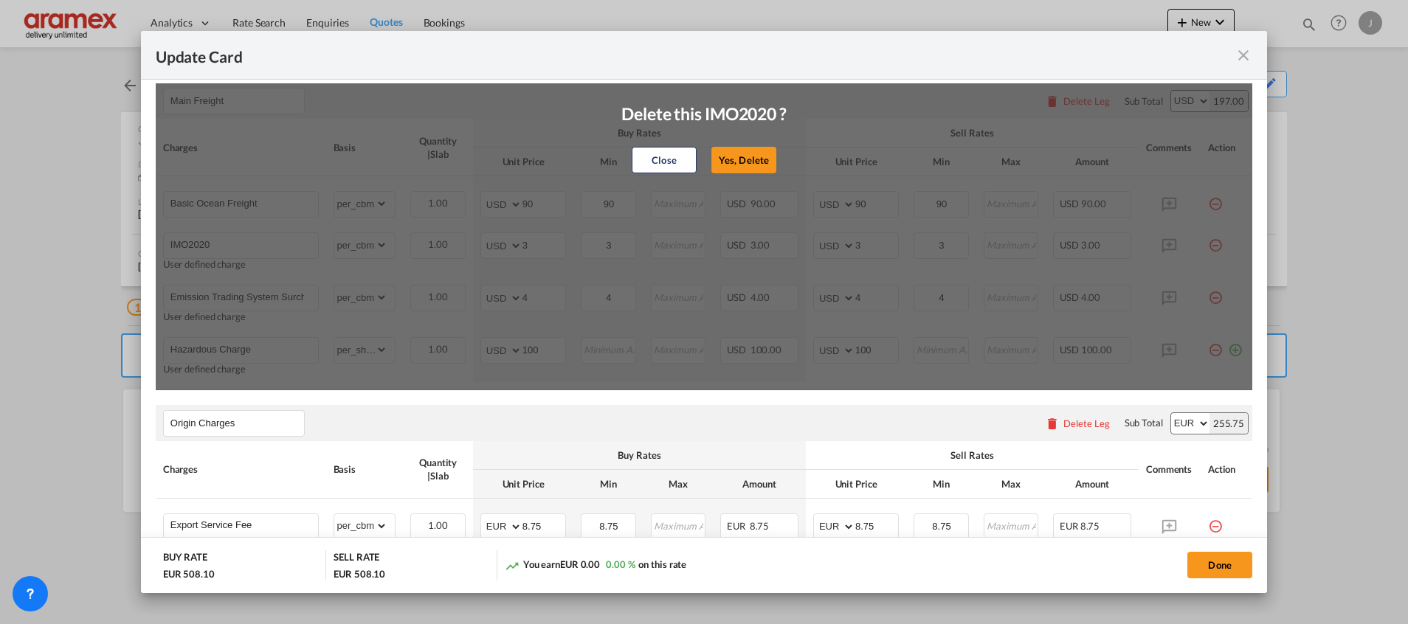
type input "4"
type input "Hazardous Charge"
select select "per_shipment"
type input "100"
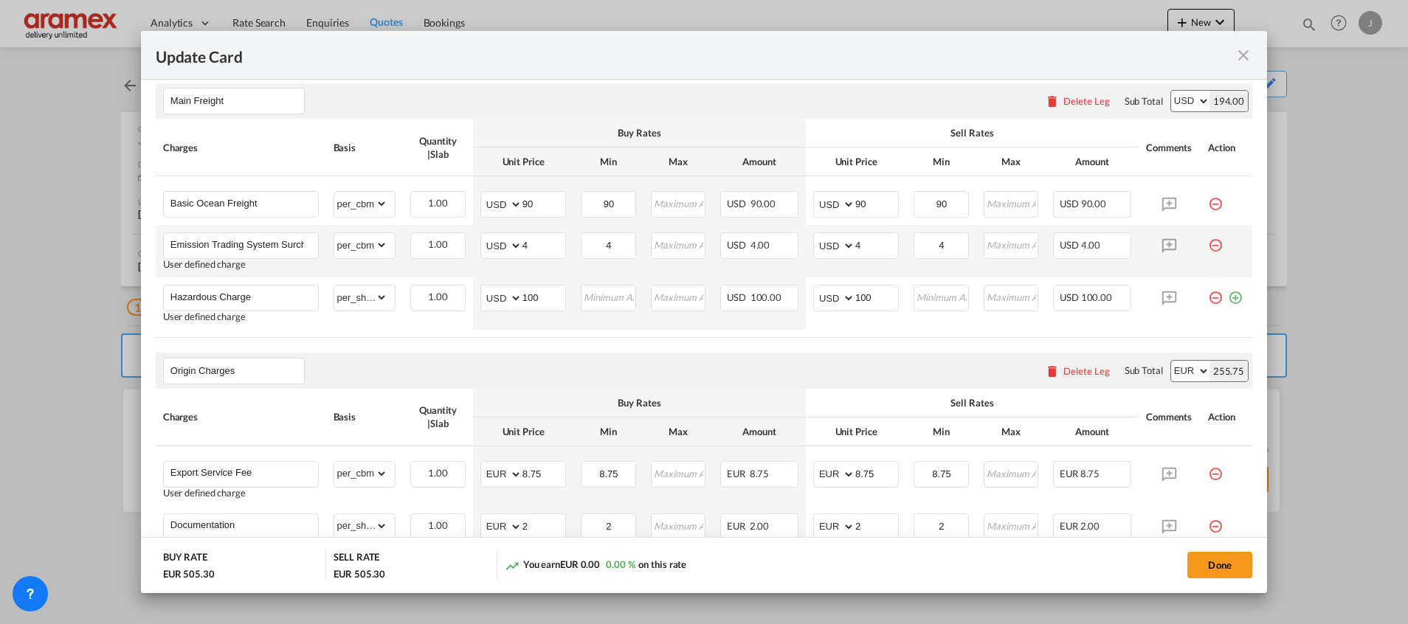
click at [1208, 247] on md-icon "icon-minus-circle-outline red-400-fg pt-7" at bounding box center [1215, 239] width 15 height 15
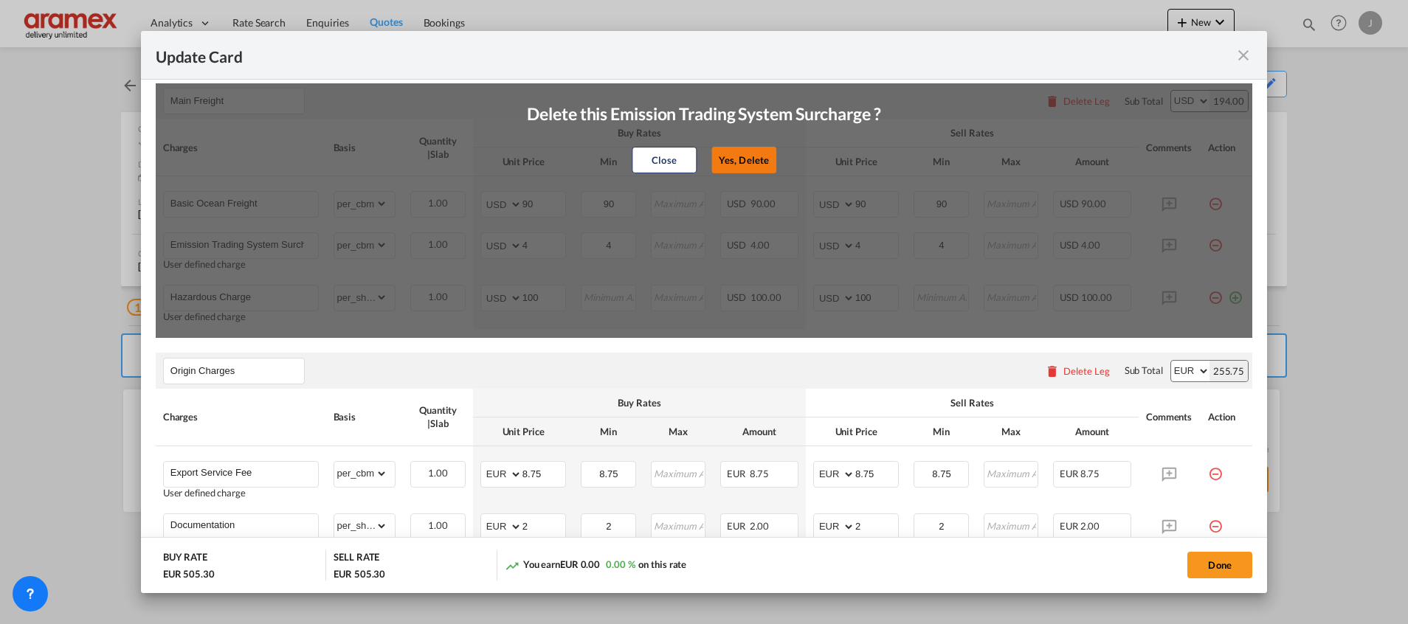
click at [742, 156] on button "Yes, Delete" at bounding box center [743, 160] width 65 height 27
type input "Hazardous Charge"
select select "per_shipment"
type input "100"
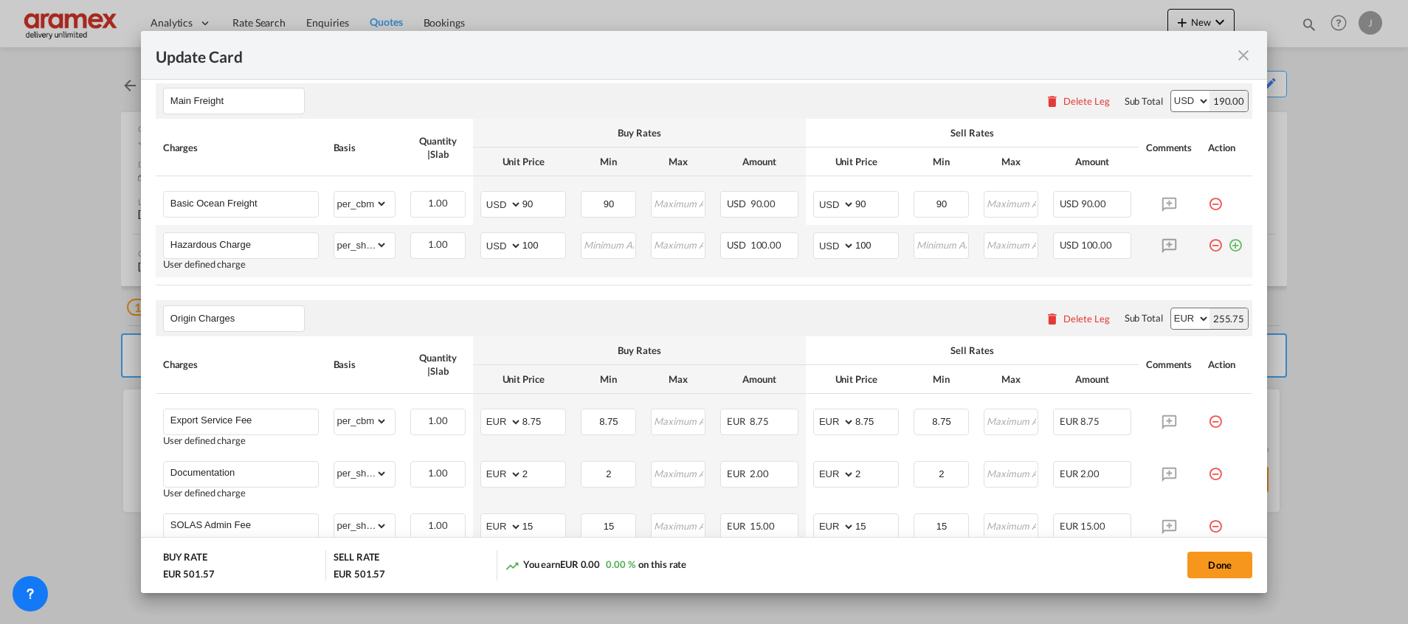
click at [1208, 247] on md-icon "icon-minus-circle-outline red-400-fg pt-7" at bounding box center [1215, 239] width 15 height 15
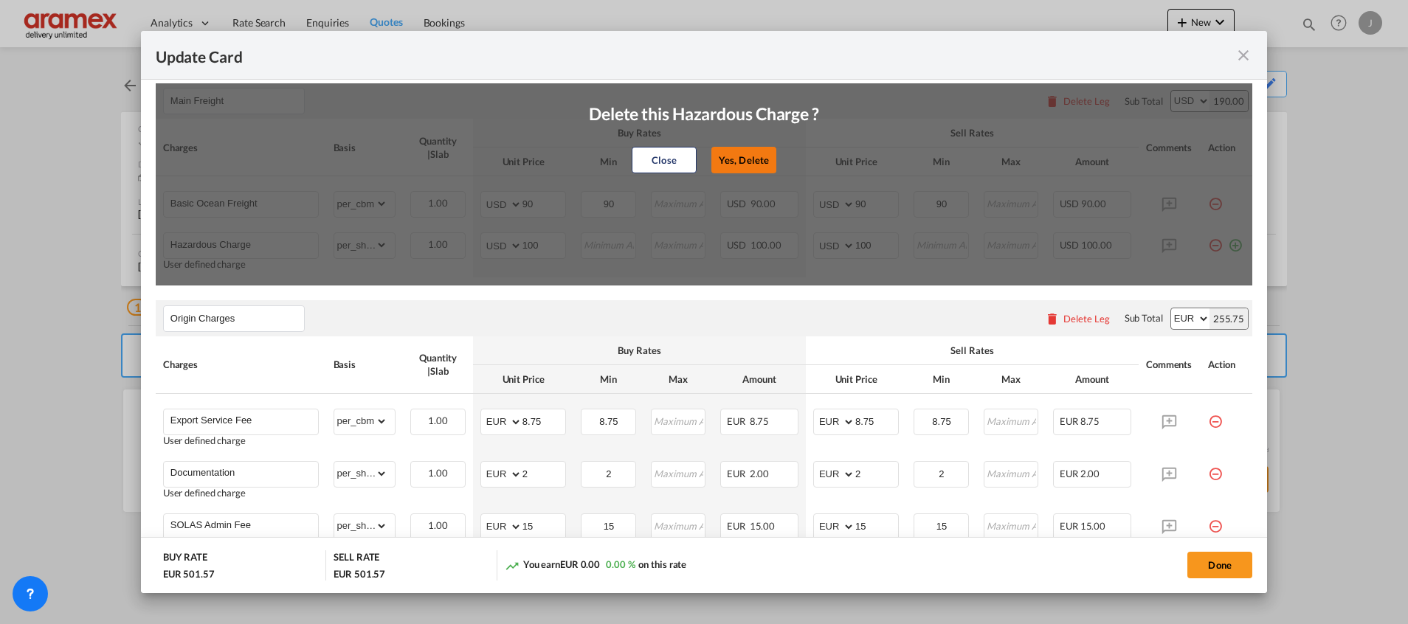
click at [747, 167] on button "Yes, Delete" at bounding box center [743, 160] width 65 height 27
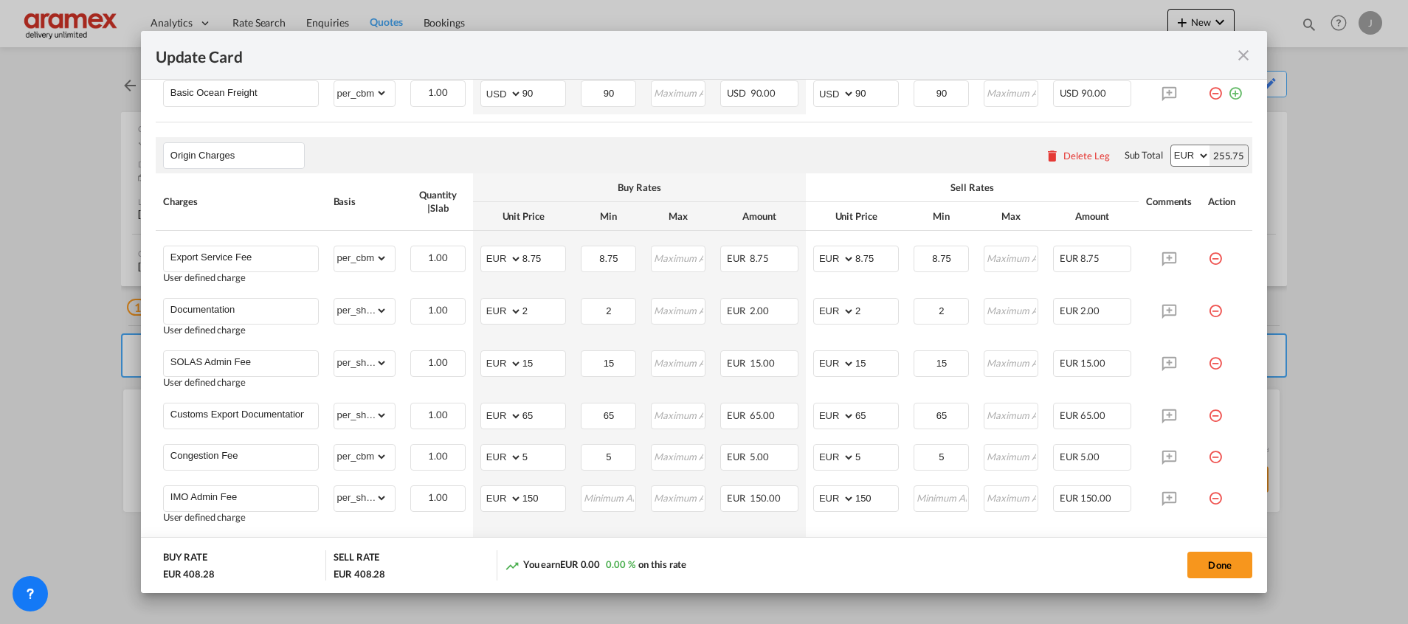
scroll to position [554, 0]
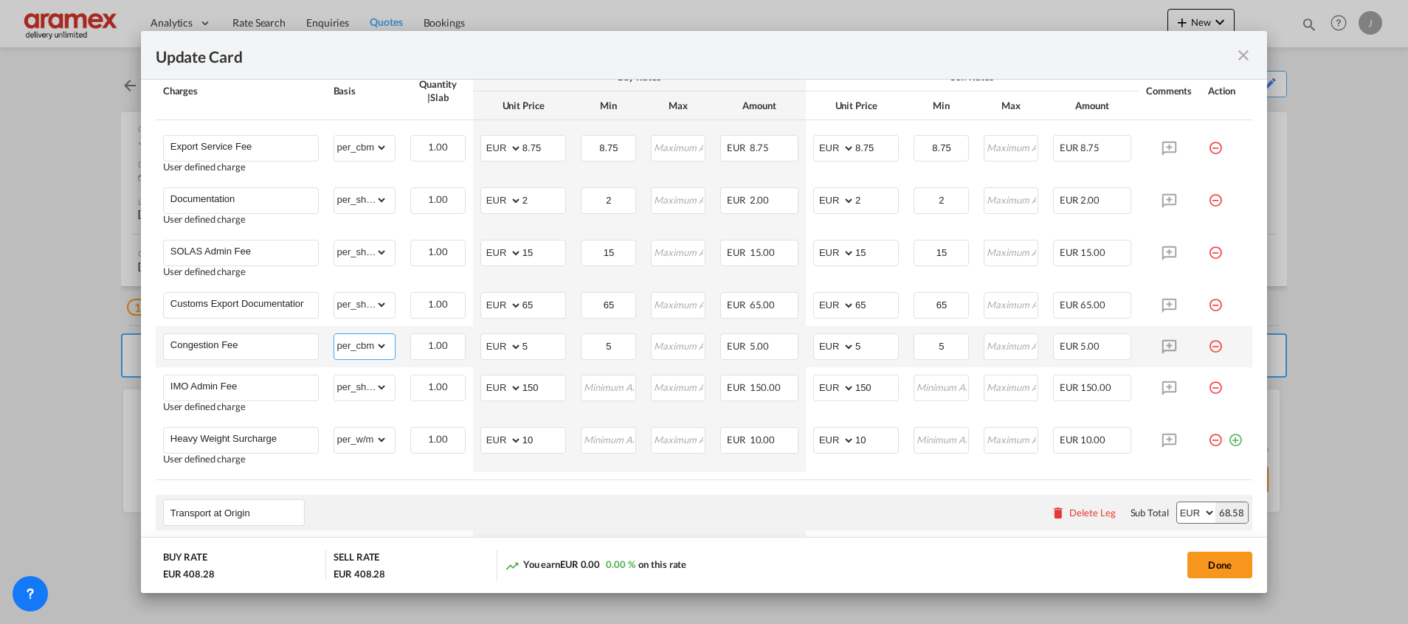
click at [374, 345] on select "gross_weight volumetric_weight per_shipment per_bl per_km per_hawb per_kg flat …" at bounding box center [361, 346] width 54 height 24
click at [334, 334] on select "gross_weight volumetric_weight per_shipment per_bl per_km per_hawb per_kg flat …" at bounding box center [361, 346] width 54 height 24
click at [370, 349] on select "gross_weight volumetric_weight per_shipment per_bl per_km per_hawb per_kg flat …" at bounding box center [361, 346] width 54 height 24
select select "per_shipment"
click at [334, 334] on select "gross_weight volumetric_weight per_shipment per_bl per_km per_hawb per_kg flat …" at bounding box center [361, 346] width 54 height 24
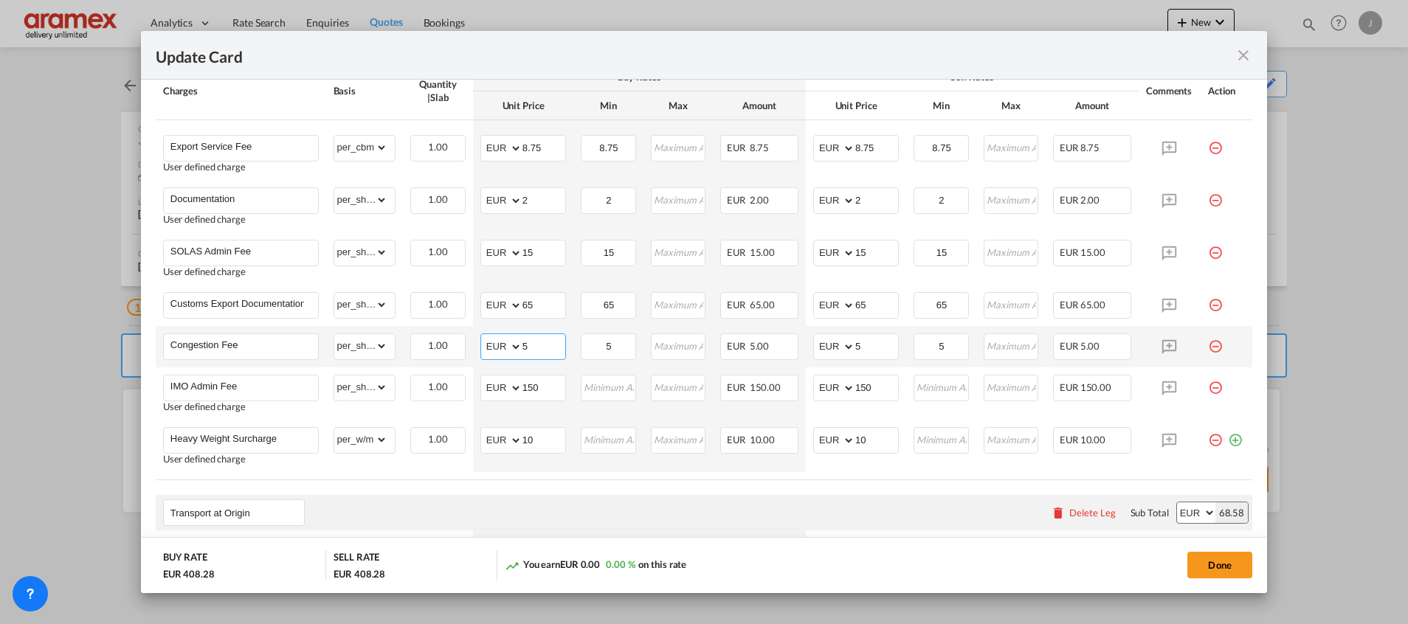
drag, startPoint x: 532, startPoint y: 344, endPoint x: 509, endPoint y: 344, distance: 22.9
click at [509, 344] on md-input-container "AED AFN ALL AMD ANG AOA ARS AUD AWG AZN BAM BBD BDT BGN BHD BIF BMD BND [PERSON…" at bounding box center [523, 347] width 86 height 27
click at [528, 347] on input "10" at bounding box center [544, 345] width 43 height 22
type input "10"
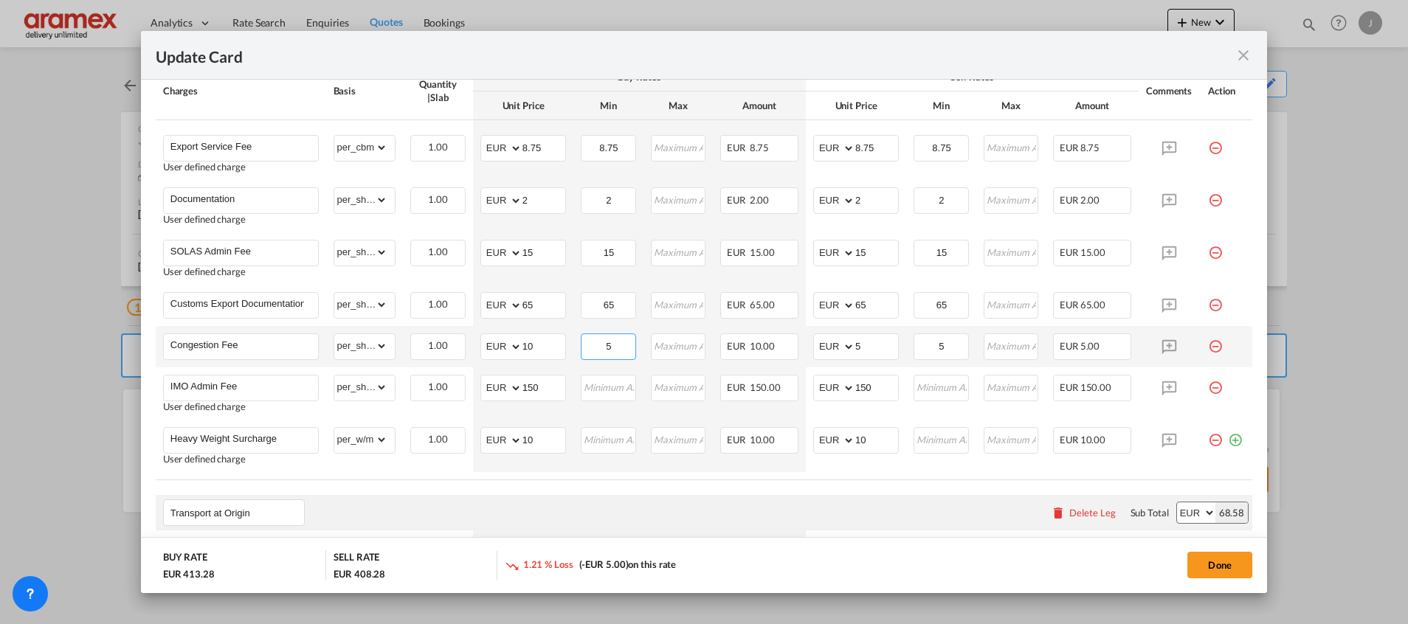
drag, startPoint x: 613, startPoint y: 347, endPoint x: 579, endPoint y: 351, distance: 35.0
click at [582, 351] on input "5" at bounding box center [608, 345] width 52 height 22
drag, startPoint x: 863, startPoint y: 345, endPoint x: 816, endPoint y: 341, distance: 47.4
click at [816, 341] on md-input-container "AED AFN ALL AMD ANG AOA ARS AUD AWG AZN BAM BBD BDT BGN BHD BIF BMD BND [PERSON…" at bounding box center [856, 347] width 86 height 27
click at [915, 348] on input "5" at bounding box center [941, 345] width 52 height 22
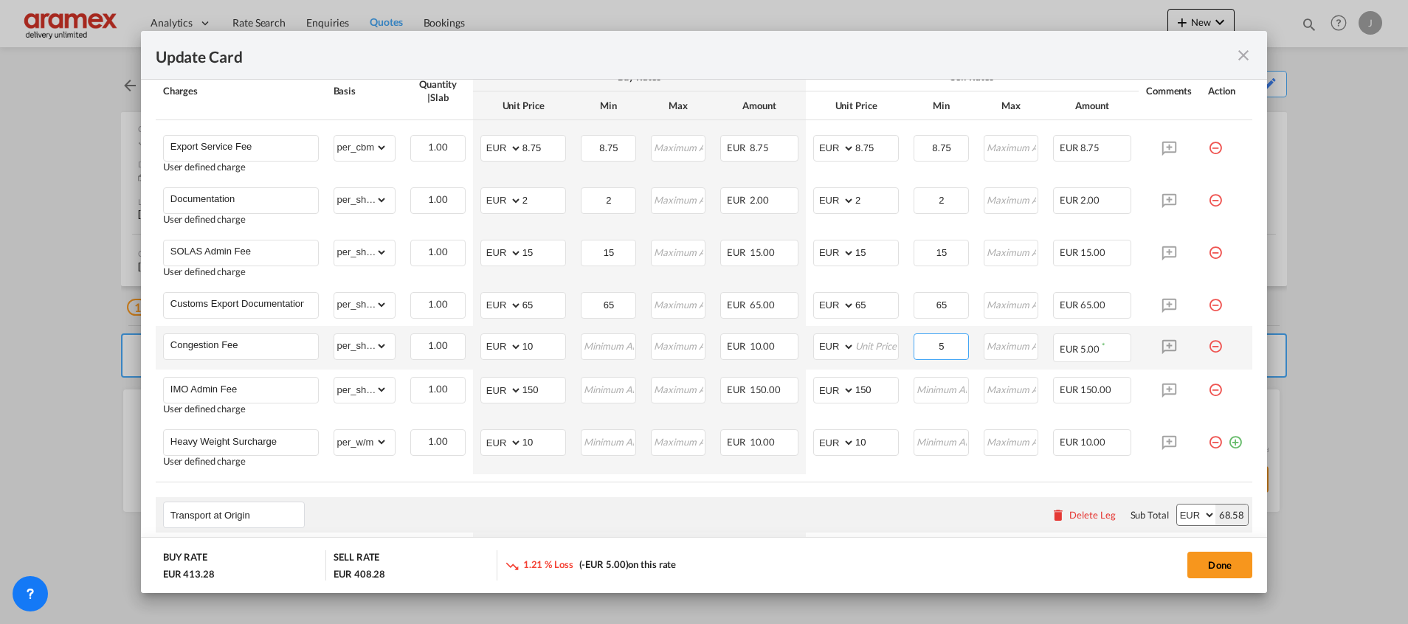
click at [915, 348] on input "5" at bounding box center [941, 345] width 52 height 22
click at [863, 350] on input "Update Card Port ..." at bounding box center [876, 345] width 43 height 22
paste input "10"
type input "10"
click at [936, 346] on input "5" at bounding box center [941, 345] width 52 height 22
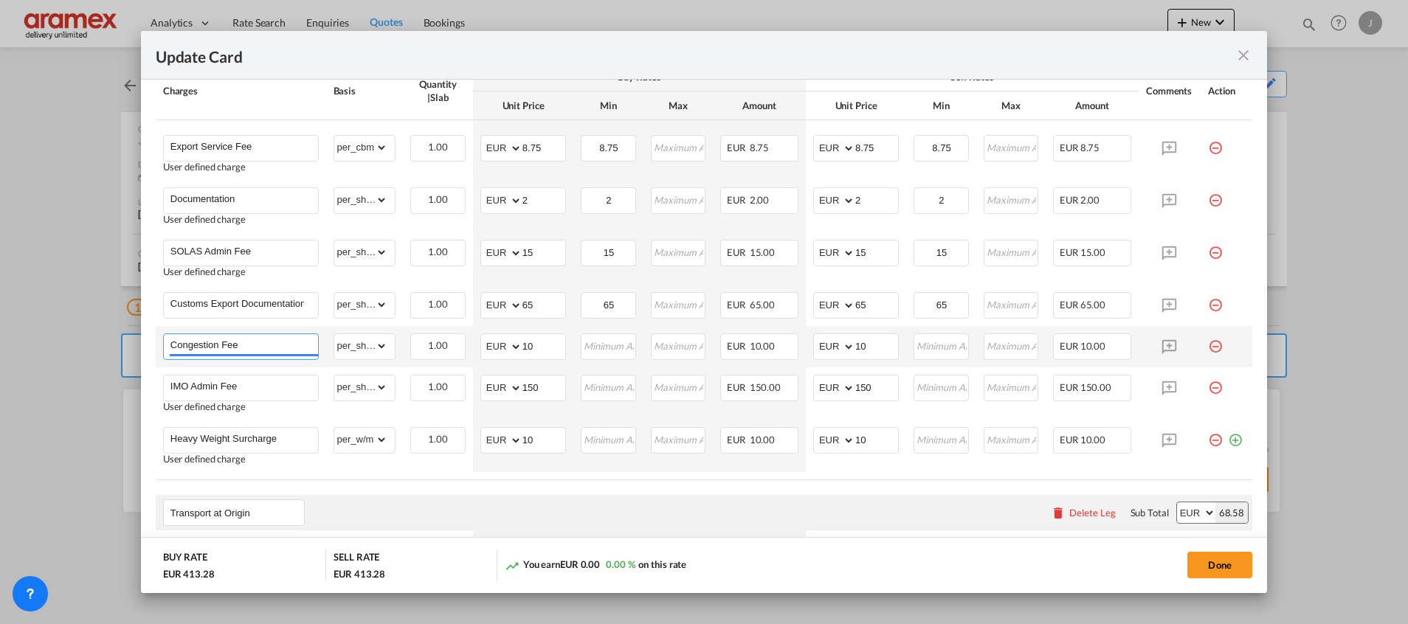
click at [259, 345] on input "Congestion Fee" at bounding box center [244, 345] width 148 height 22
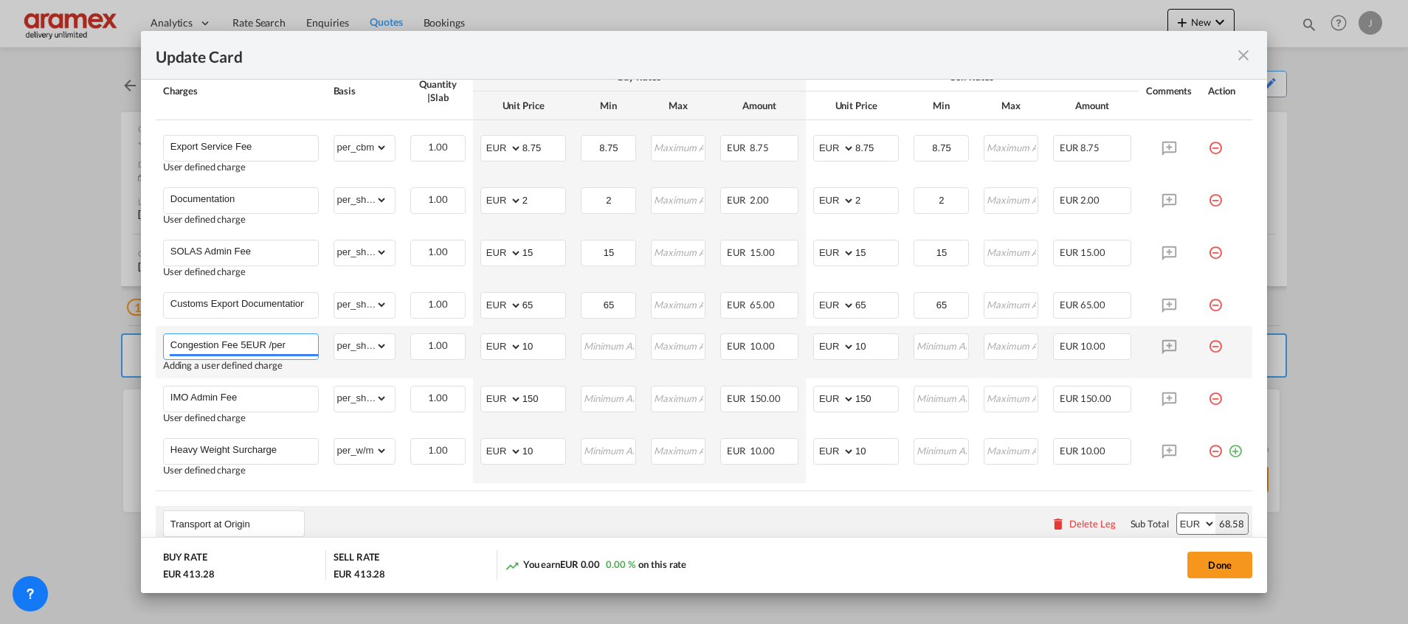
paste input "WM"
type input "Congestion Fee 5EUR /perWM"
click at [1208, 397] on md-icon "icon-minus-circle-outline red-400-fg pt-7" at bounding box center [1215, 393] width 15 height 15
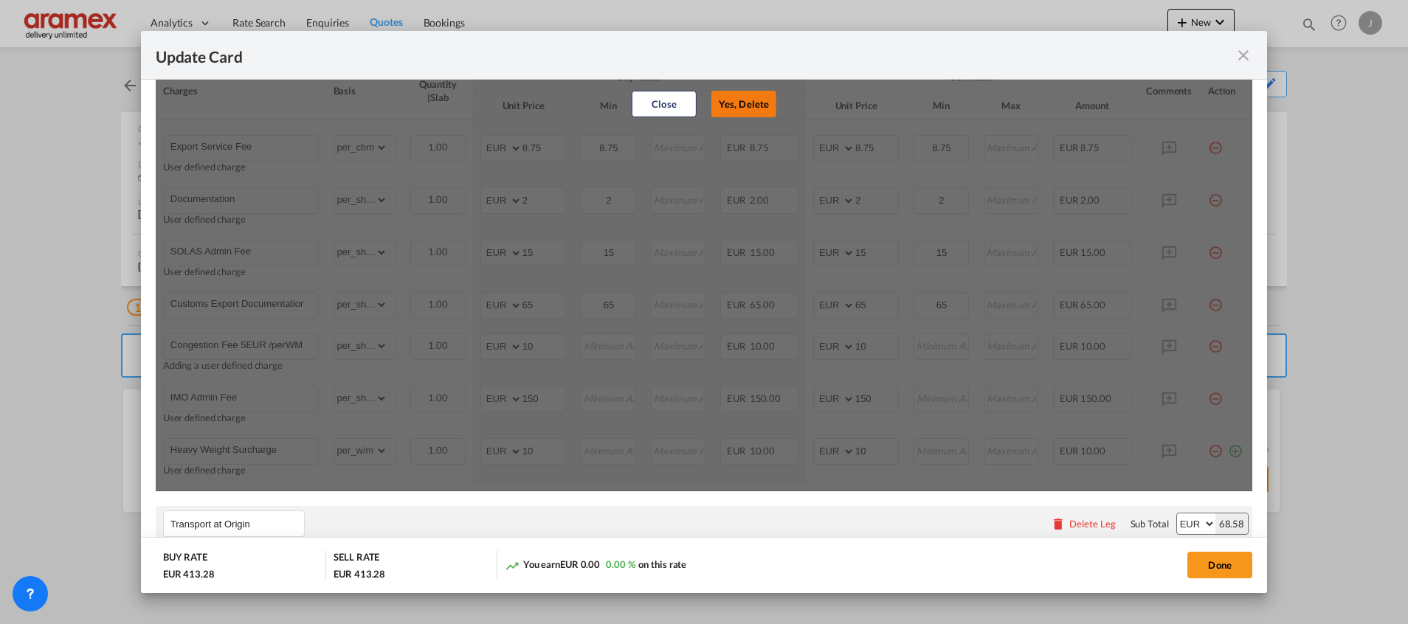
click at [736, 114] on button "Yes, Delete" at bounding box center [743, 104] width 65 height 27
type input "Heavy Weight Surcharge"
select select "per_w/m"
type input "10"
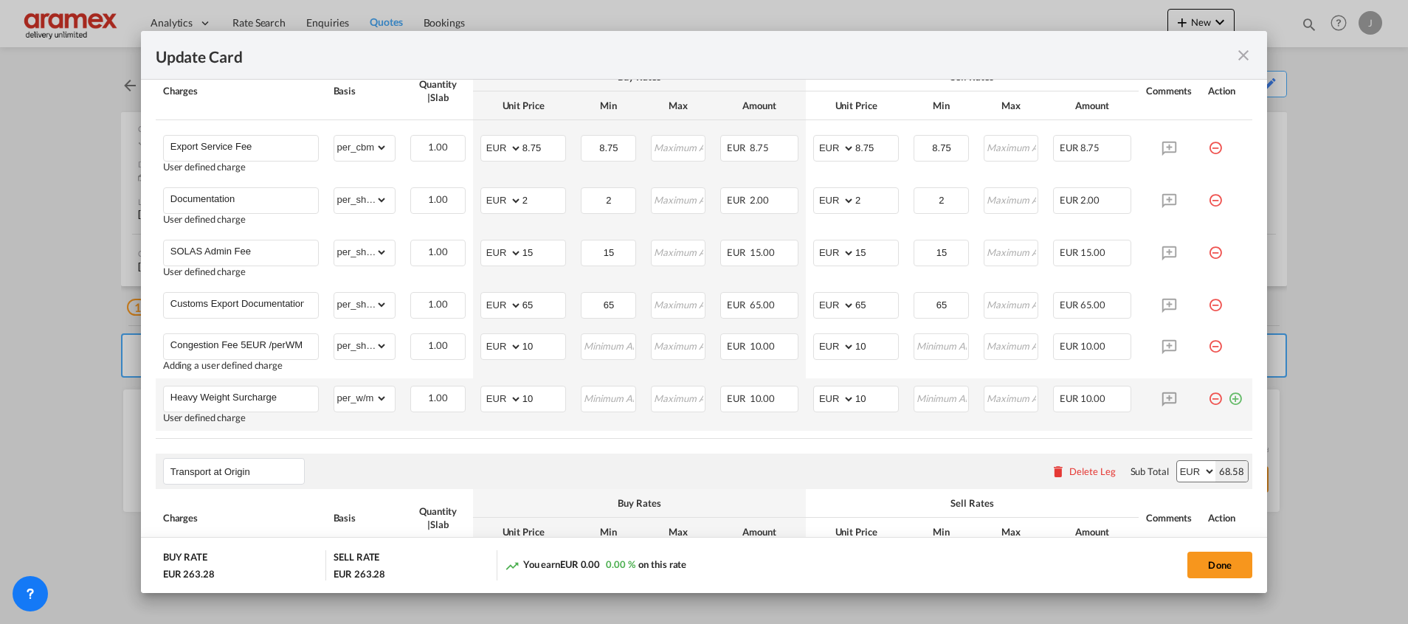
click at [1208, 398] on md-icon "icon-minus-circle-outline red-400-fg pt-7" at bounding box center [1215, 393] width 15 height 15
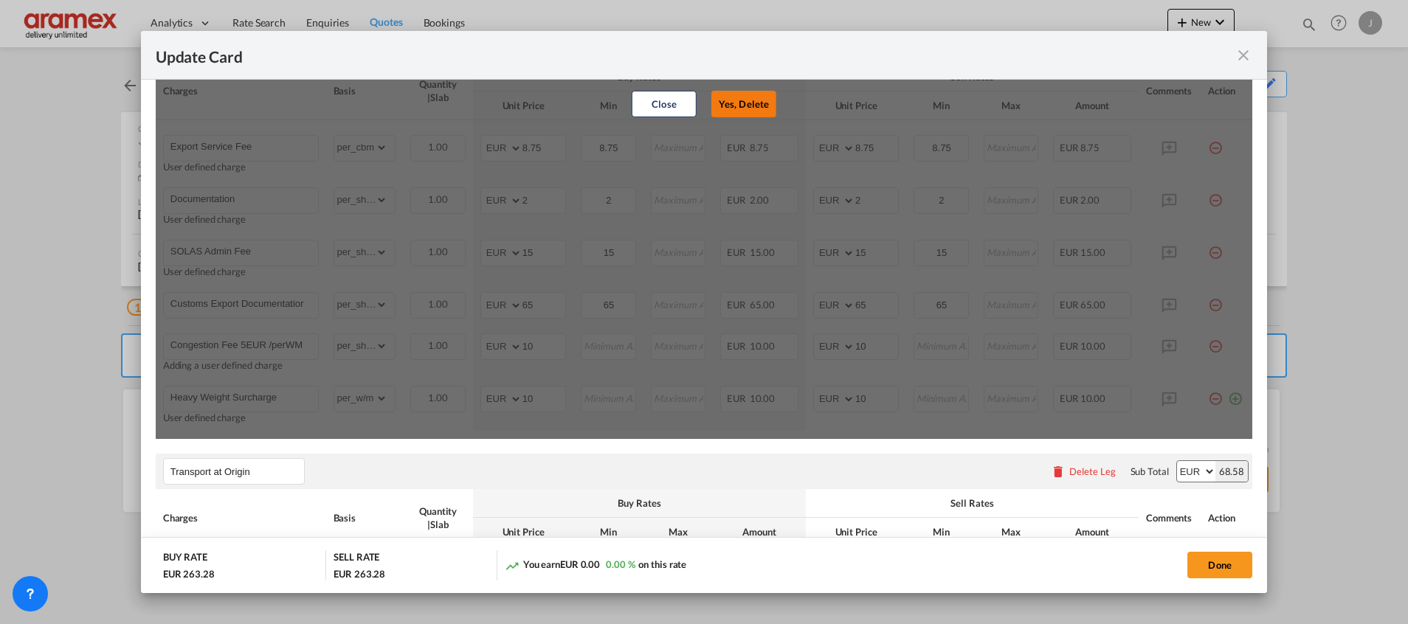
click at [725, 101] on button "Yes, Delete" at bounding box center [743, 104] width 65 height 27
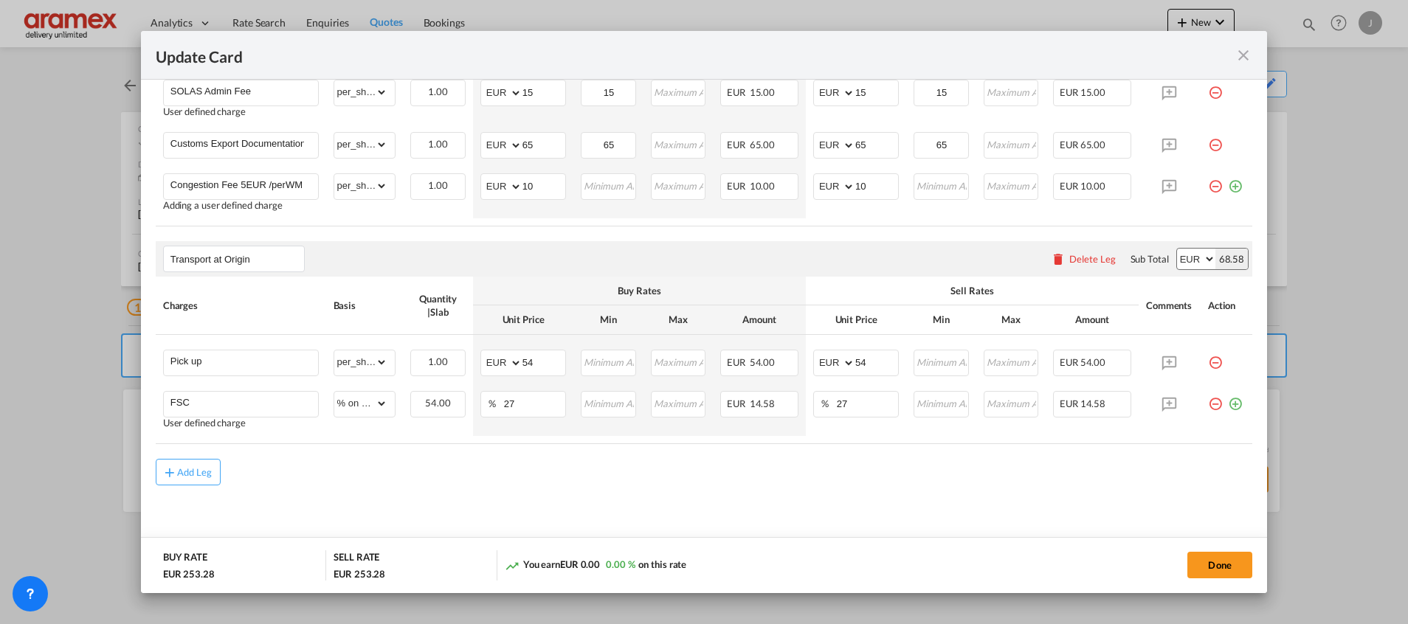
scroll to position [718, 0]
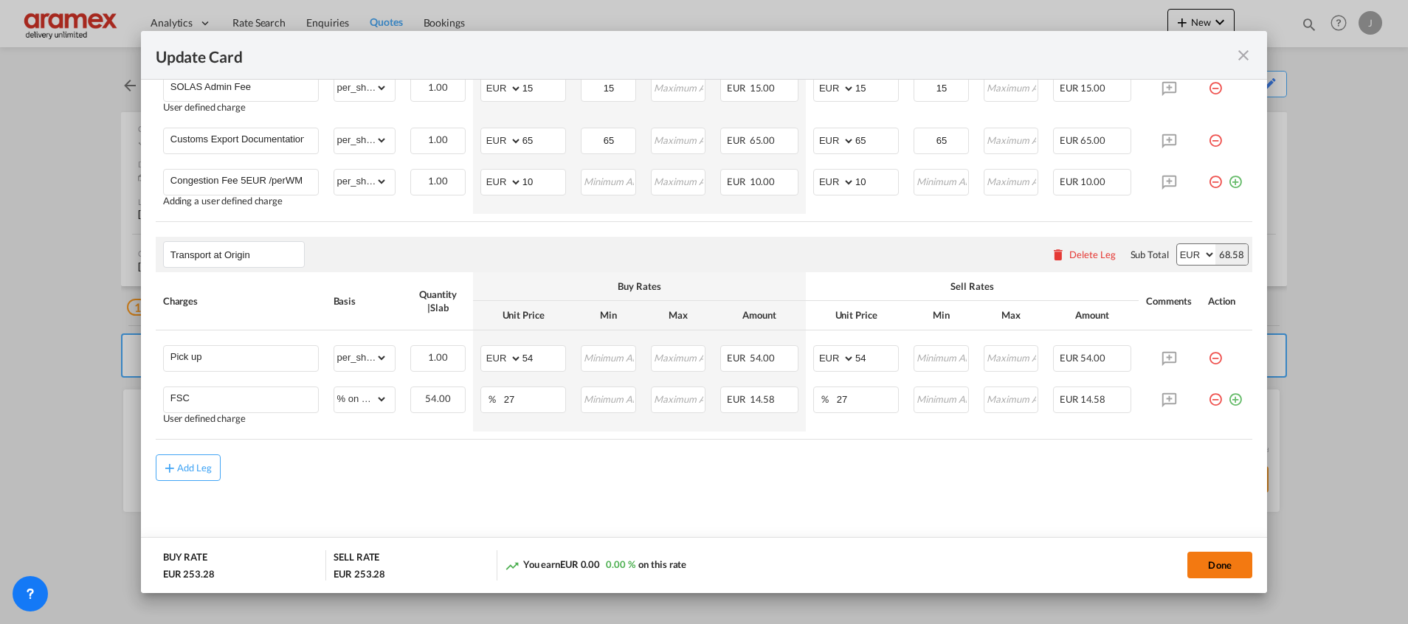
click at [1207, 569] on button "Done" at bounding box center [1219, 565] width 65 height 27
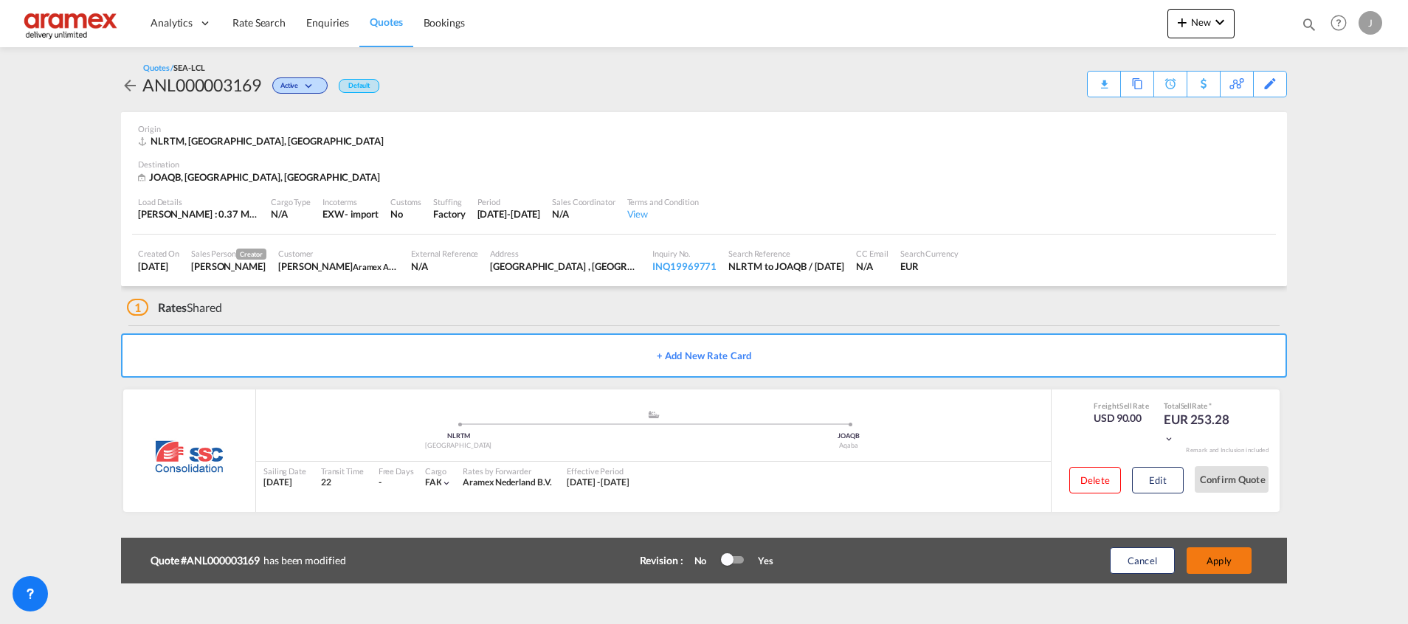
click at [1215, 564] on button "Apply" at bounding box center [1219, 561] width 65 height 27
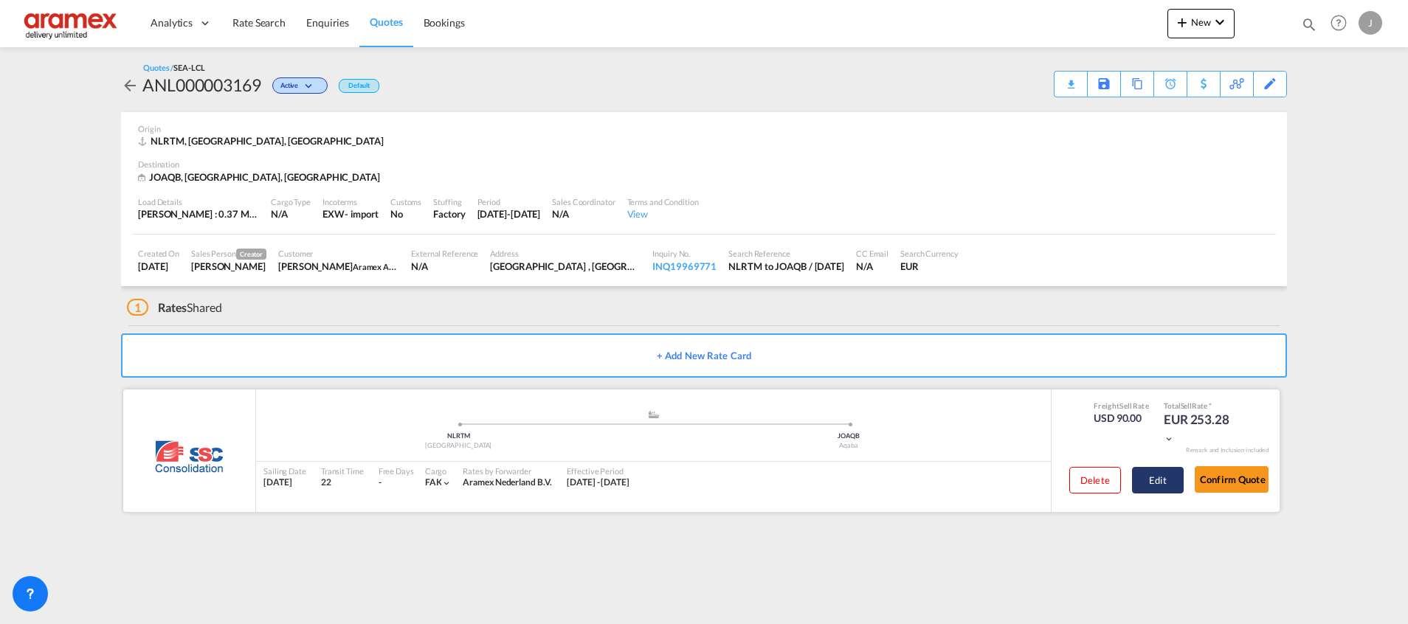
click at [1158, 483] on button "Edit" at bounding box center [1158, 480] width 52 height 27
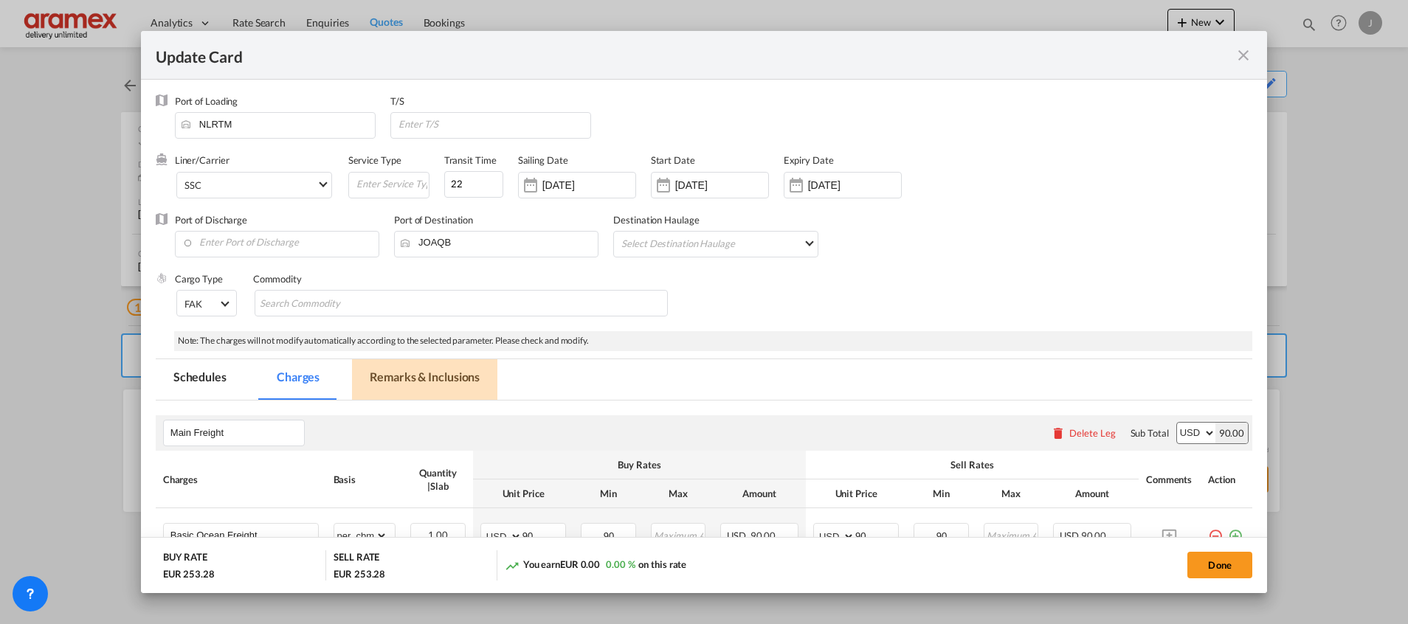
click at [404, 371] on md-tab-item "Remarks & Inclusions" at bounding box center [424, 379] width 145 height 41
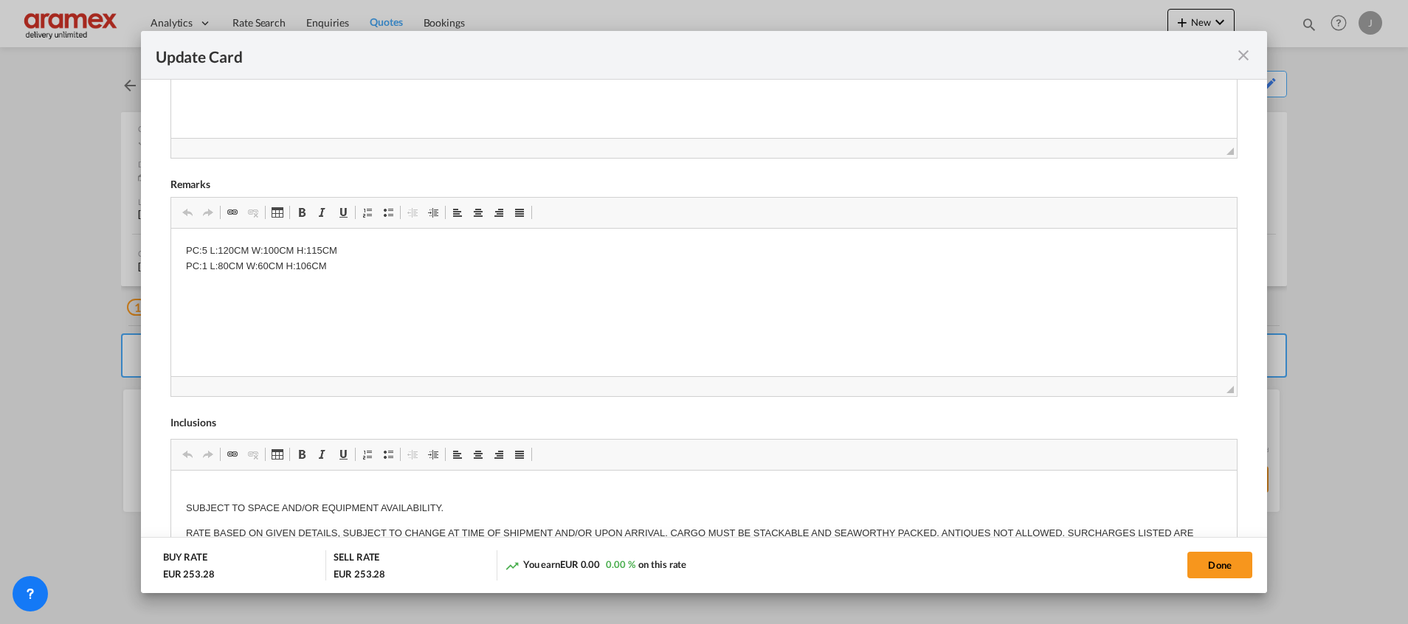
scroll to position [600, 0]
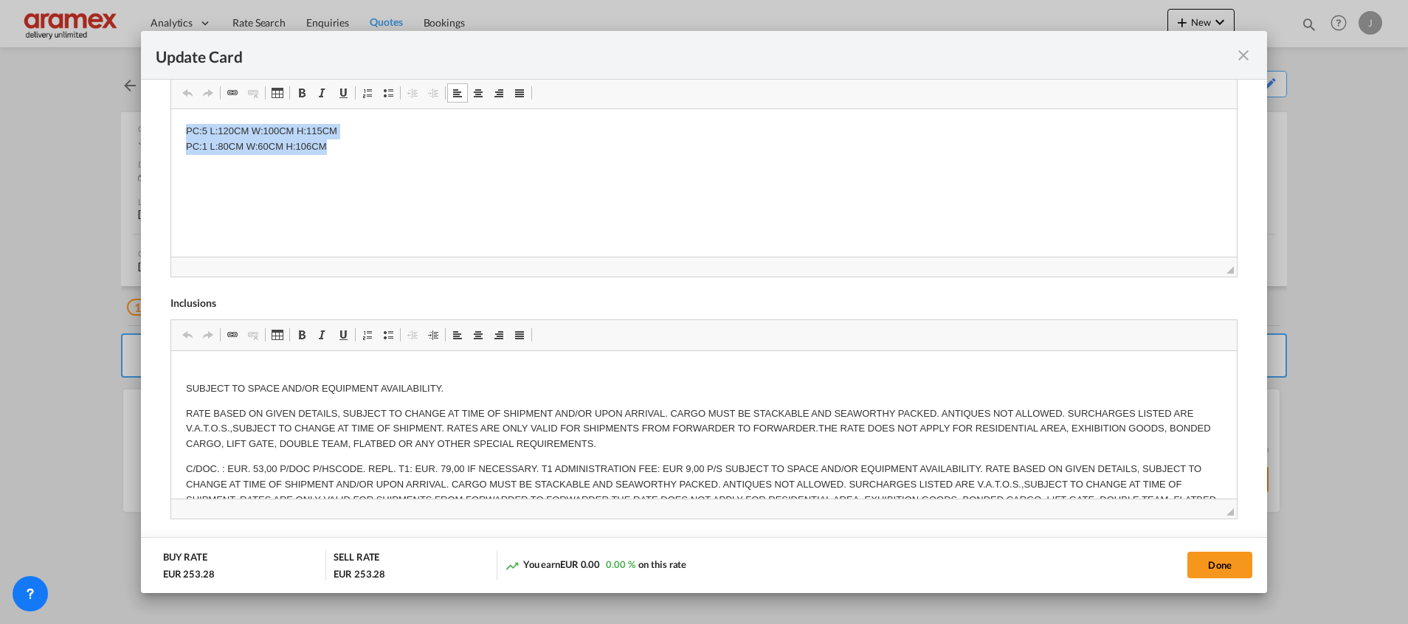
drag, startPoint x: 349, startPoint y: 156, endPoint x: 160, endPoint y: 115, distance: 193.2
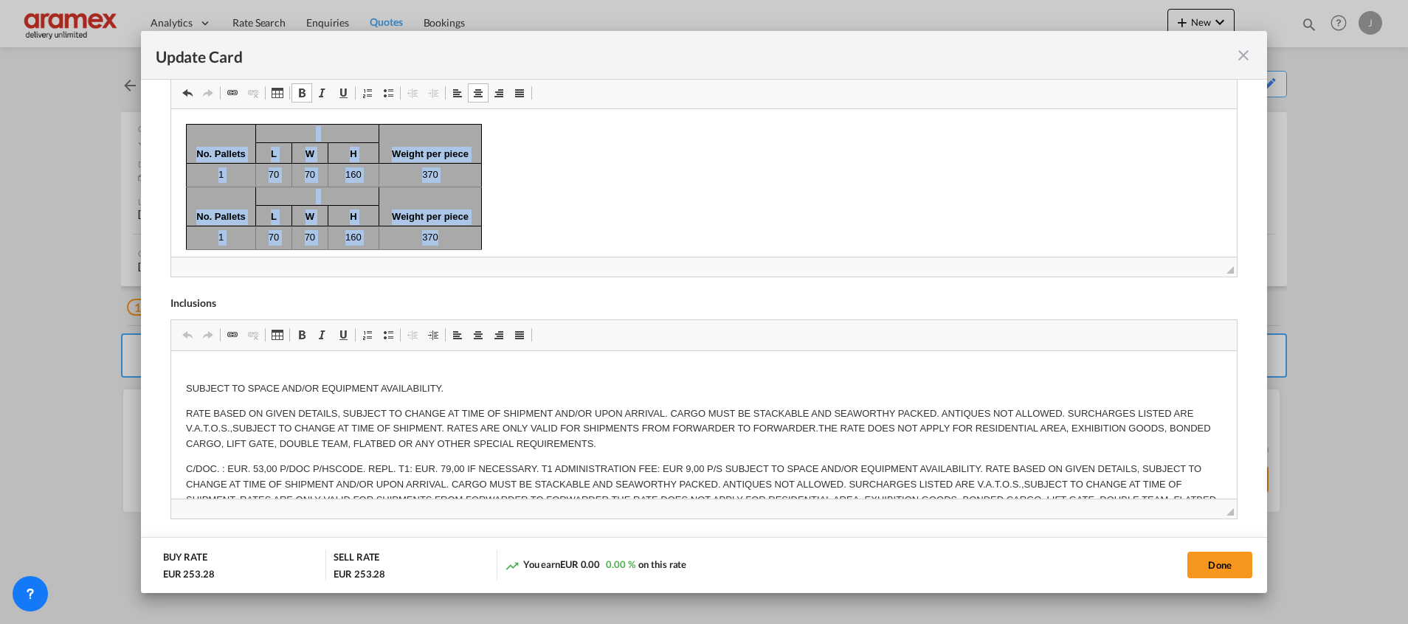
drag, startPoint x: 221, startPoint y: 147, endPoint x: 464, endPoint y: 239, distance: 260.4
click at [464, 239] on tbody "No. Pallets Weight per piece L W H 1 70 70 160 370 No. Pallets Weight per piece…" at bounding box center [333, 186] width 295 height 125
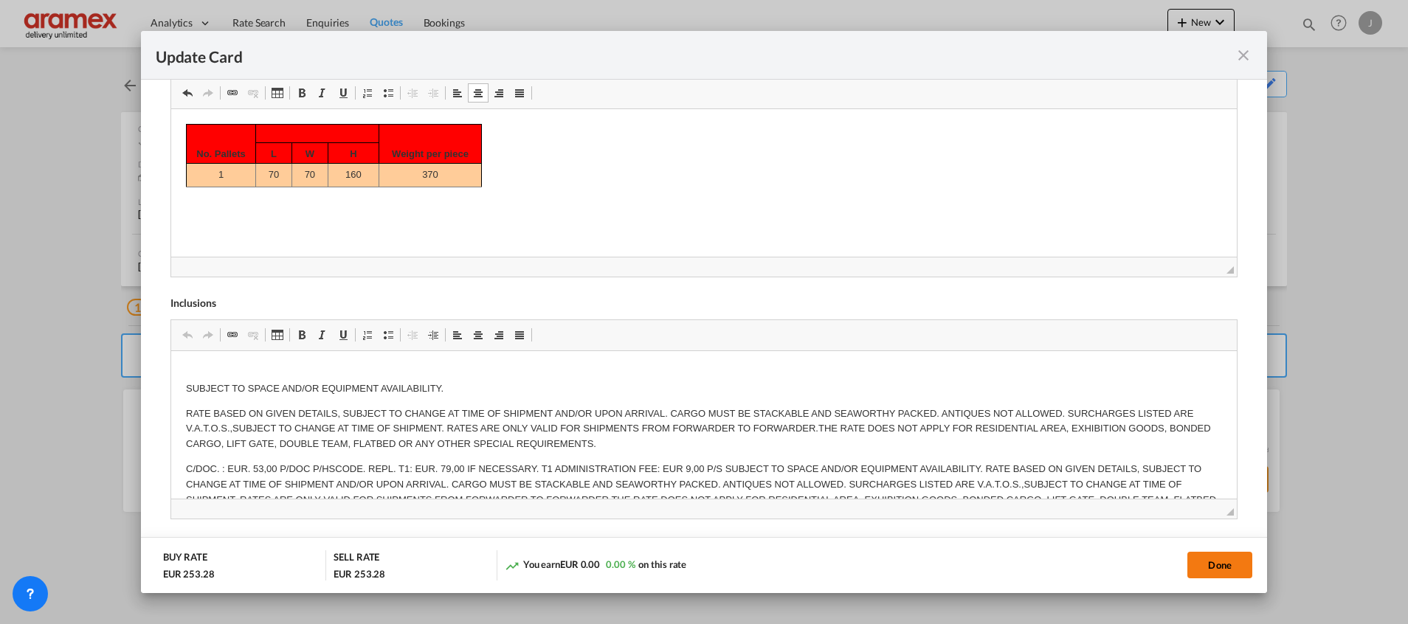
click at [1225, 570] on button "Done" at bounding box center [1219, 565] width 65 height 27
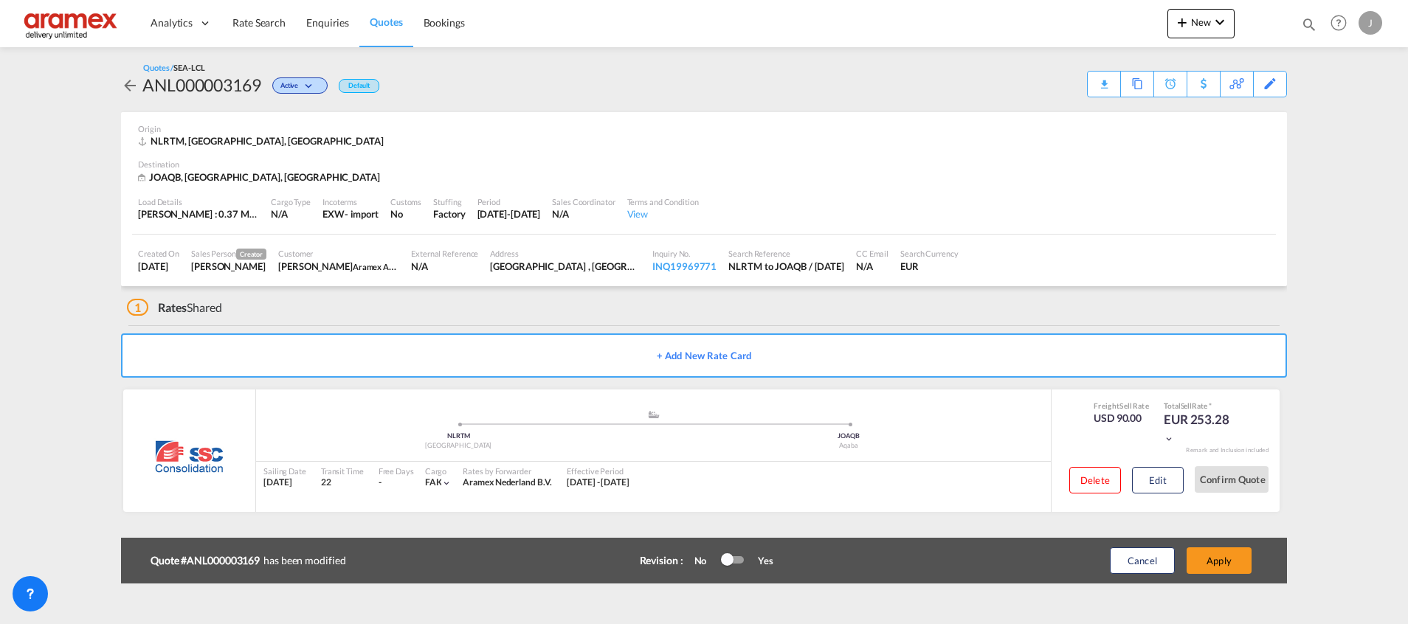
scroll to position [151, 0]
click at [1225, 570] on button "Apply" at bounding box center [1219, 561] width 65 height 27
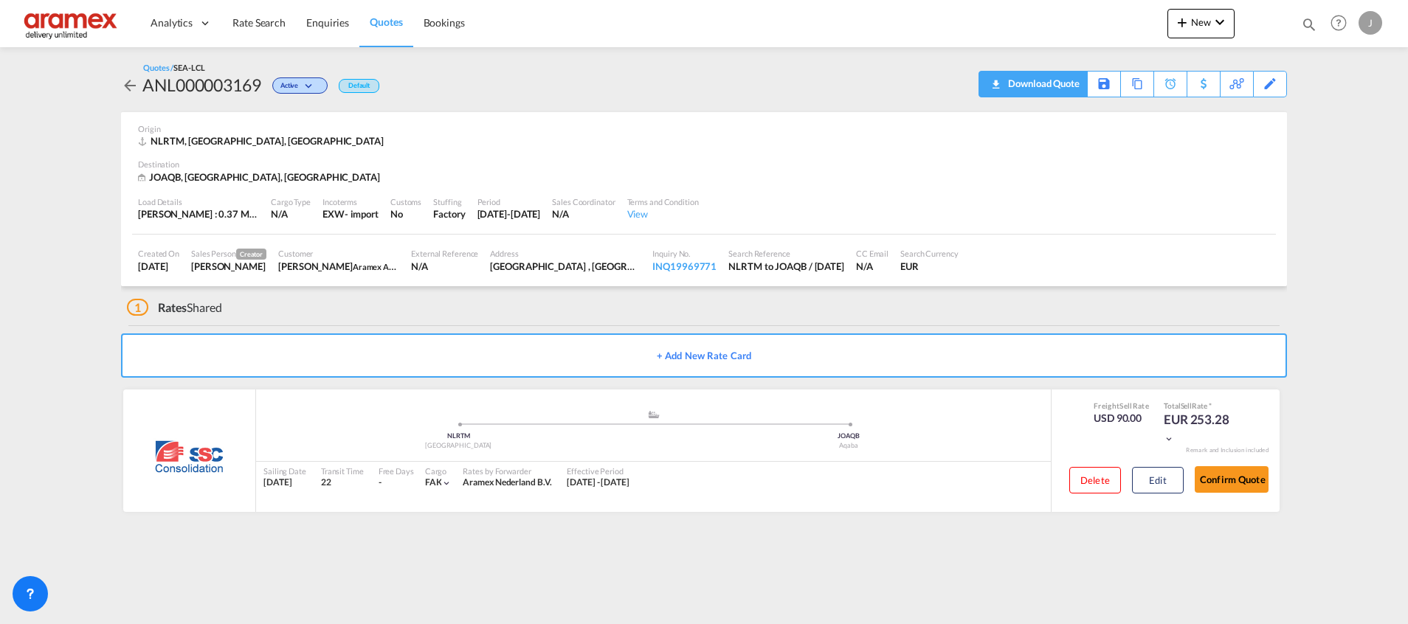
click at [1057, 80] on div "Download Quote" at bounding box center [1041, 84] width 75 height 24
click at [261, 27] on span "Rate Search" at bounding box center [258, 22] width 53 height 13
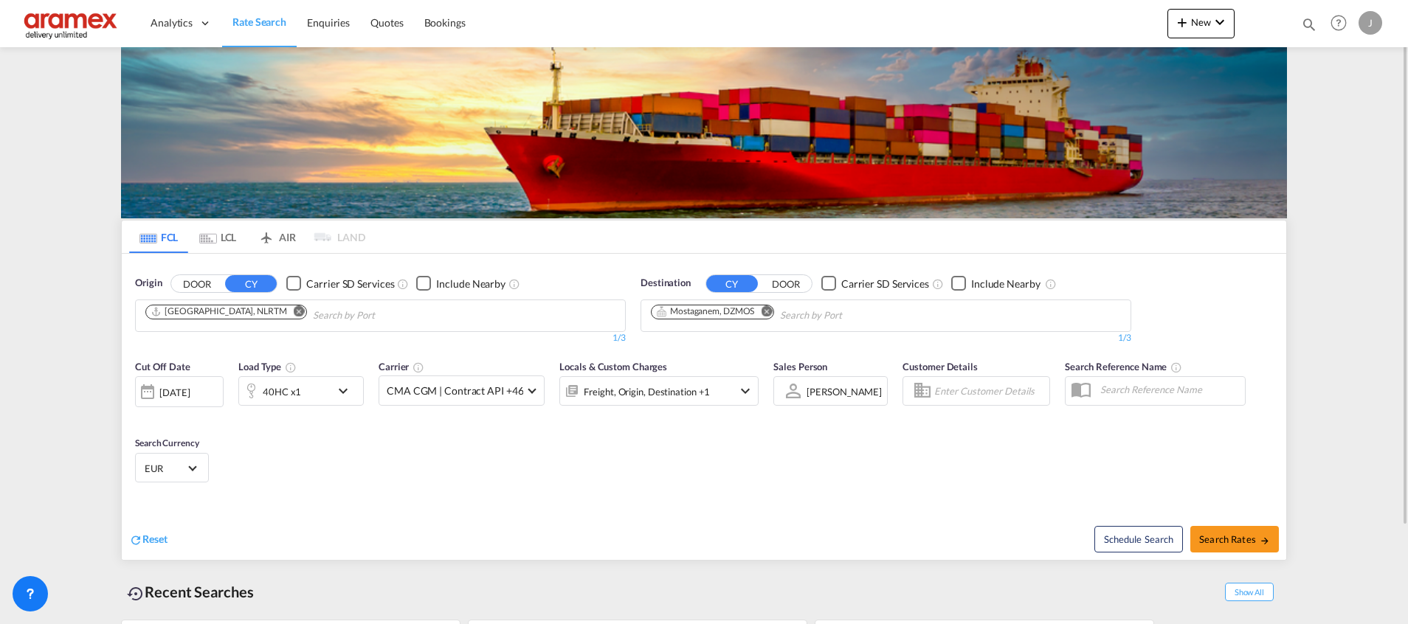
click at [770, 308] on md-icon "Remove" at bounding box center [766, 311] width 11 height 11
paste input "SOYO"
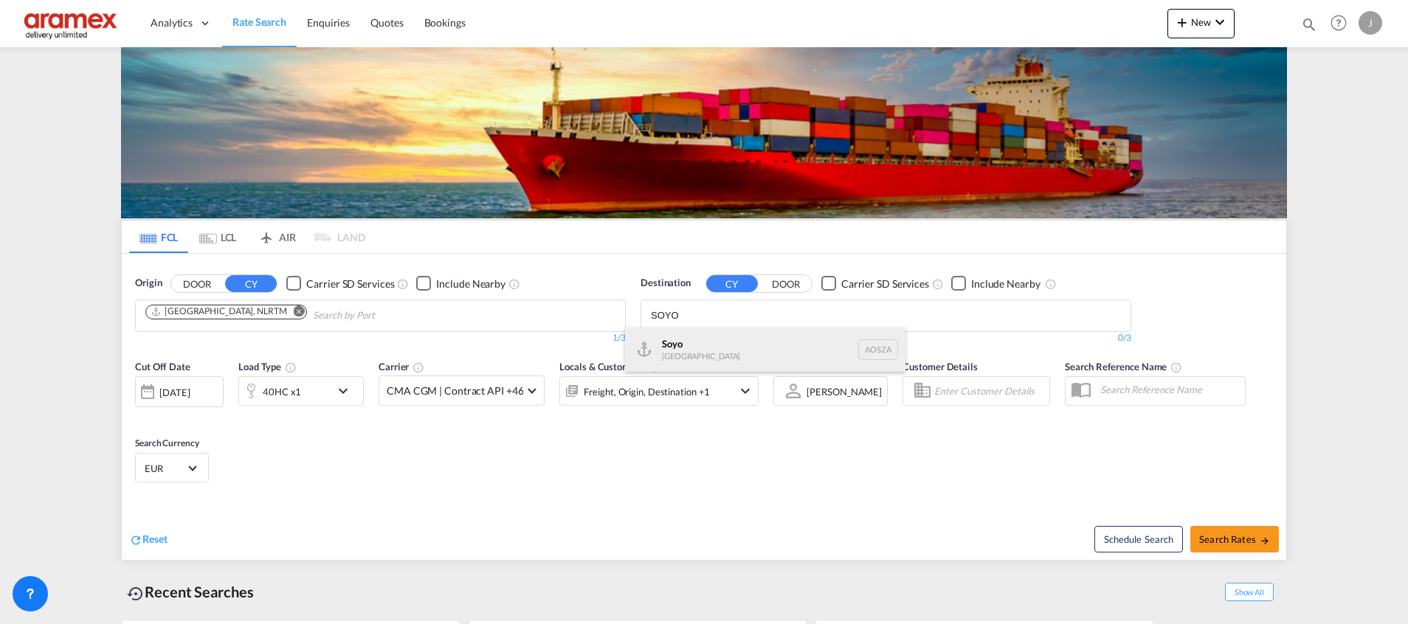
type input "SOYO"
click at [706, 352] on div "Soyo [GEOGRAPHIC_DATA] [GEOGRAPHIC_DATA]" at bounding box center [765, 350] width 280 height 44
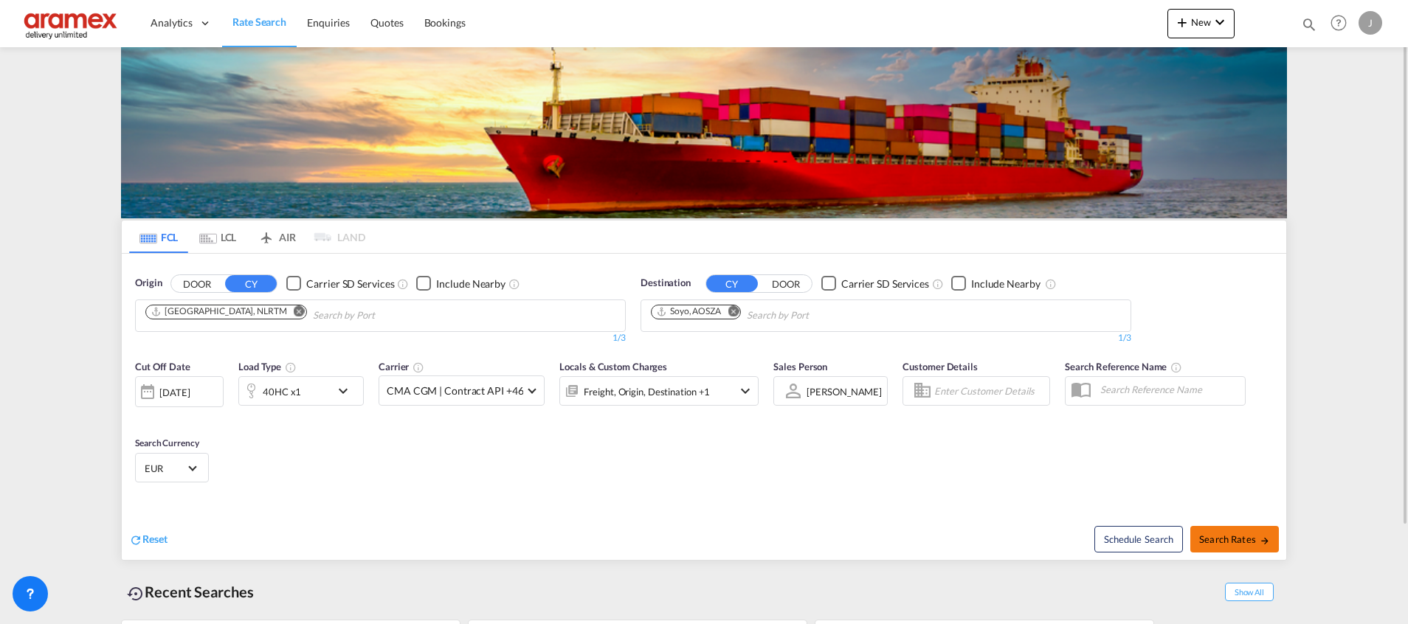
click at [1222, 531] on button "Search Rates" at bounding box center [1234, 539] width 89 height 27
type input "NLRTM to [GEOGRAPHIC_DATA] / [DATE]"
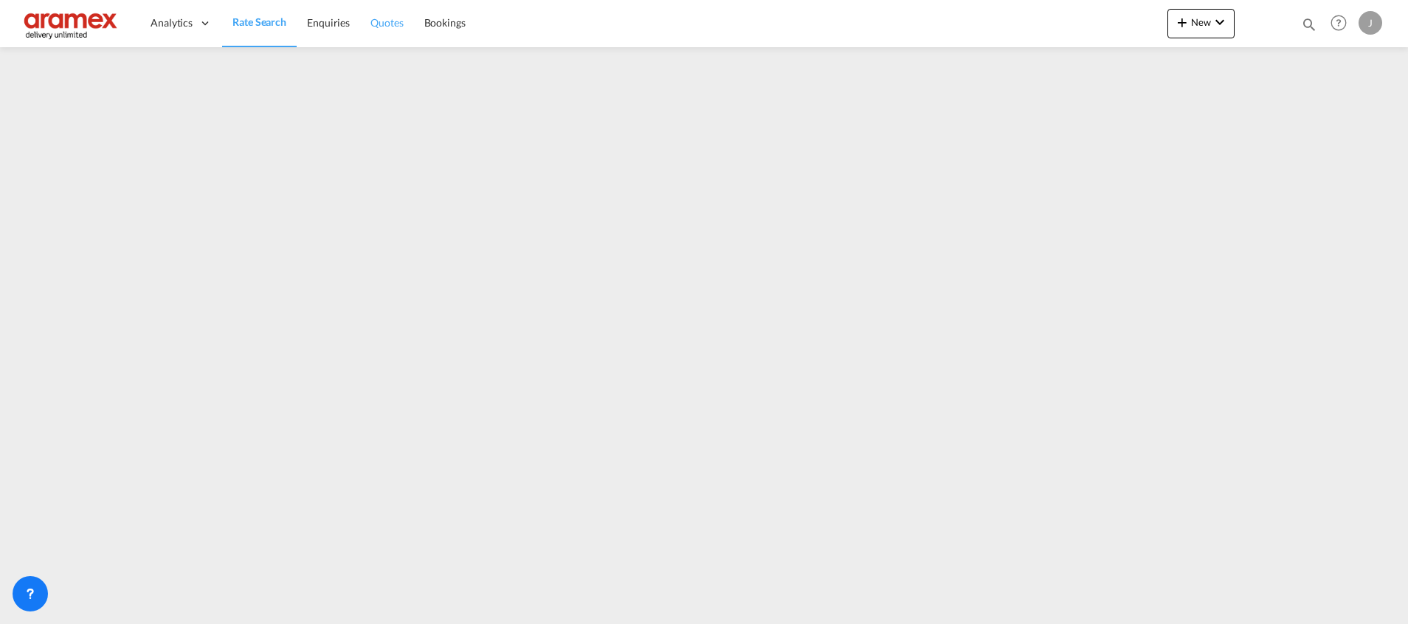
click at [382, 28] on span "Quotes" at bounding box center [386, 22] width 32 height 13
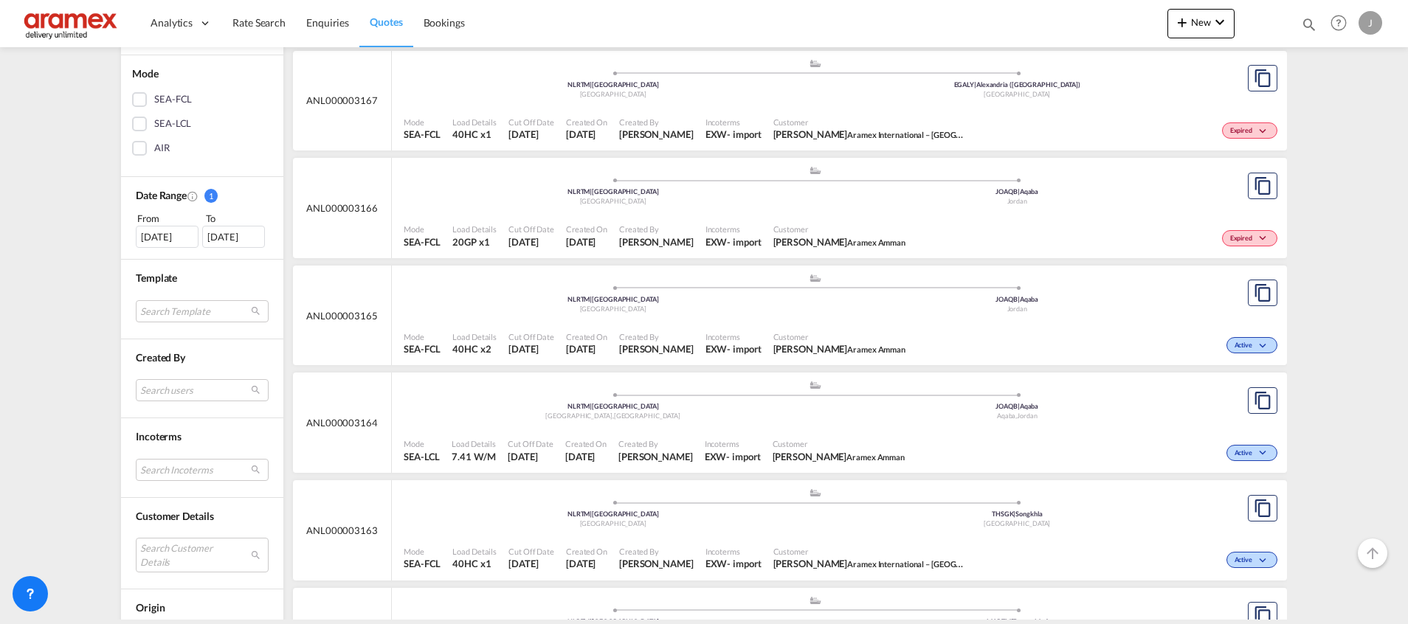
scroll to position [332, 0]
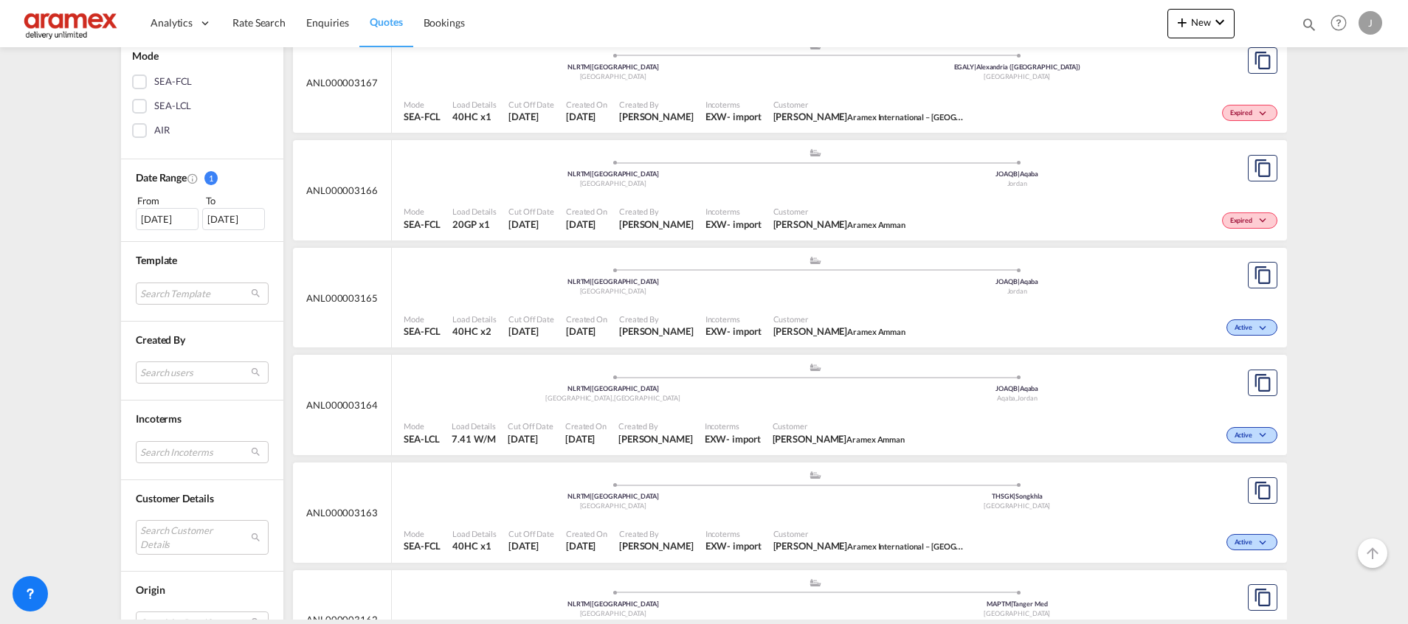
click at [157, 216] on div "[DATE]" at bounding box center [167, 219] width 63 height 22
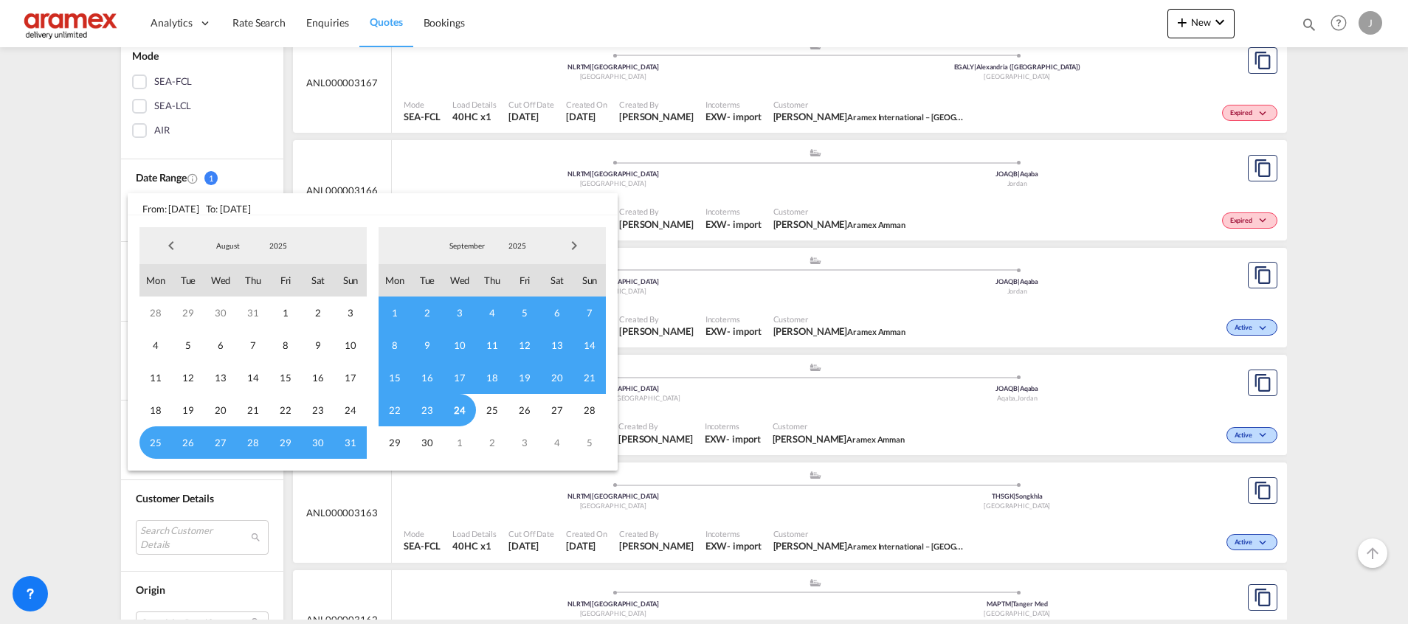
click at [168, 252] on span "Previous Month" at bounding box center [171, 246] width 30 height 30
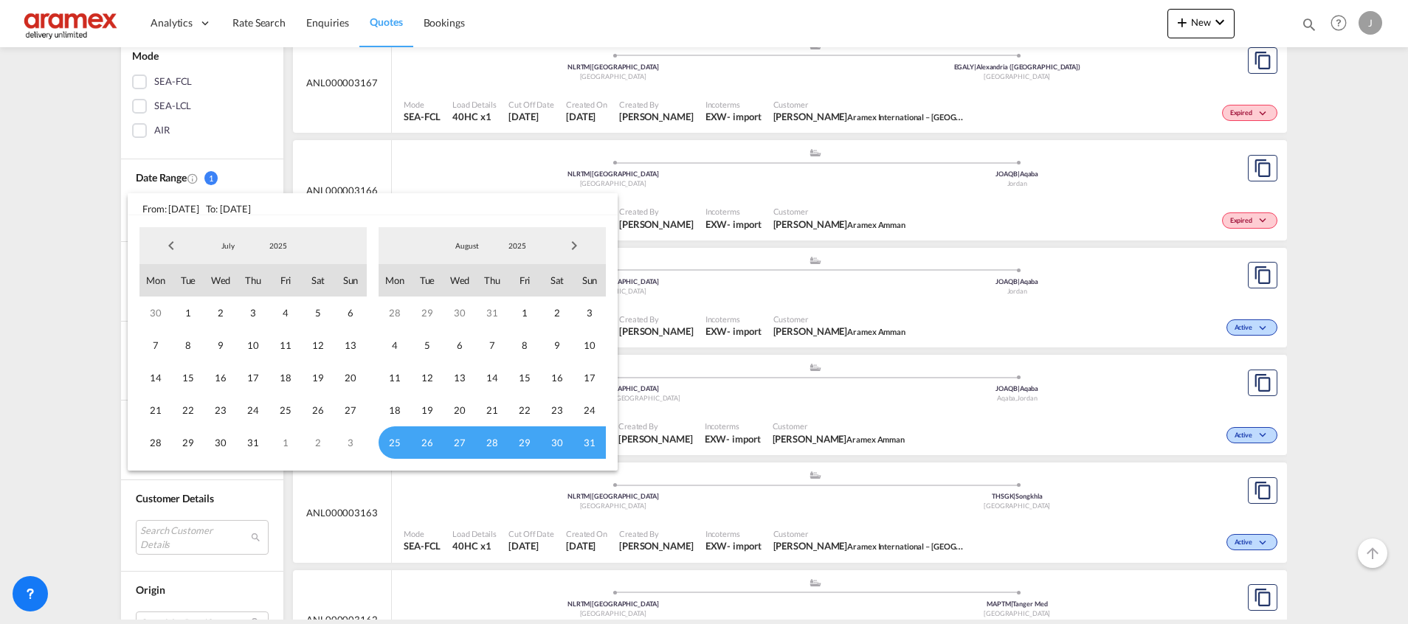
click at [168, 250] on span "Previous Month" at bounding box center [171, 246] width 30 height 30
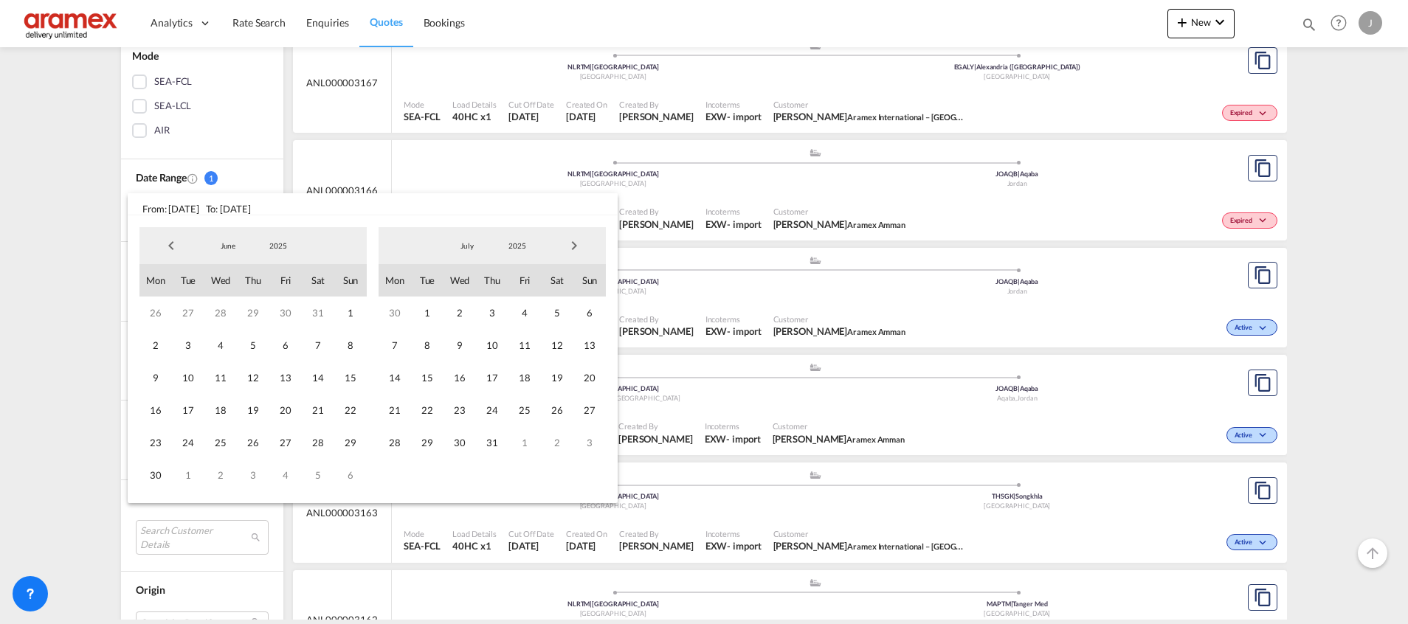
click at [168, 250] on span "Previous Month" at bounding box center [171, 246] width 30 height 30
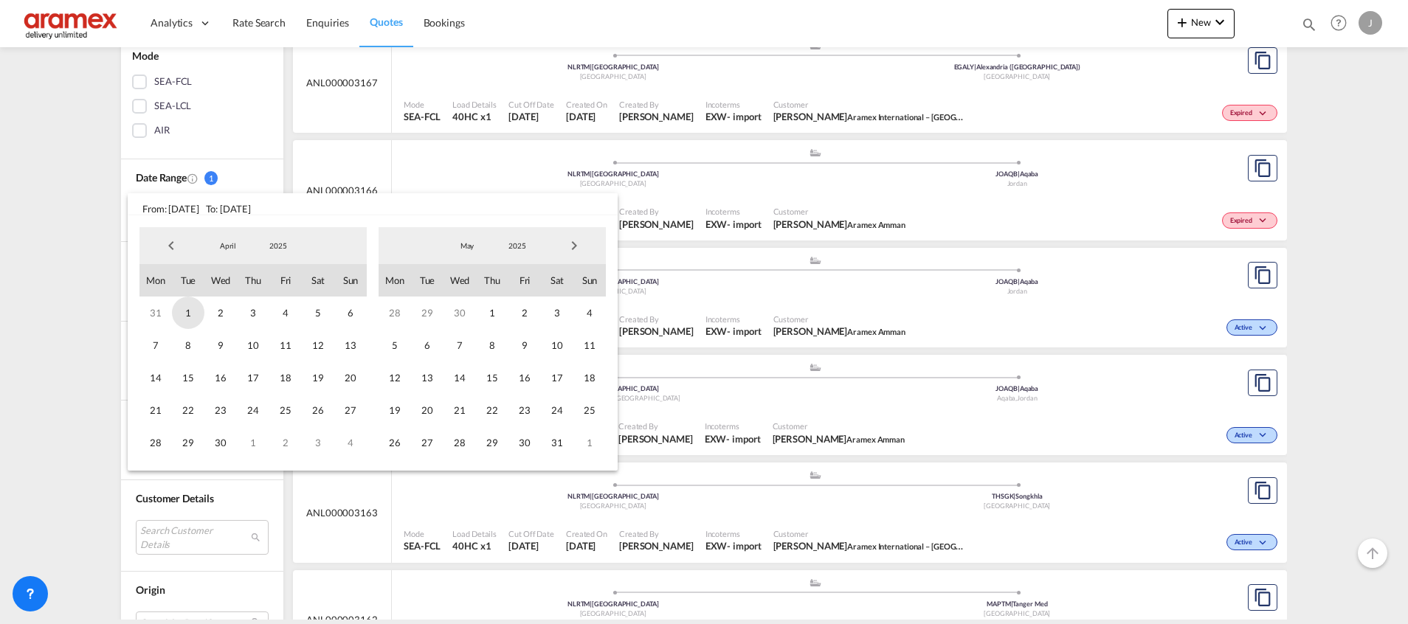
click at [187, 316] on span "1" at bounding box center [188, 313] width 32 height 32
click at [559, 269] on span "Sat" at bounding box center [557, 280] width 32 height 32
